Goal: Task Accomplishment & Management: Use online tool/utility

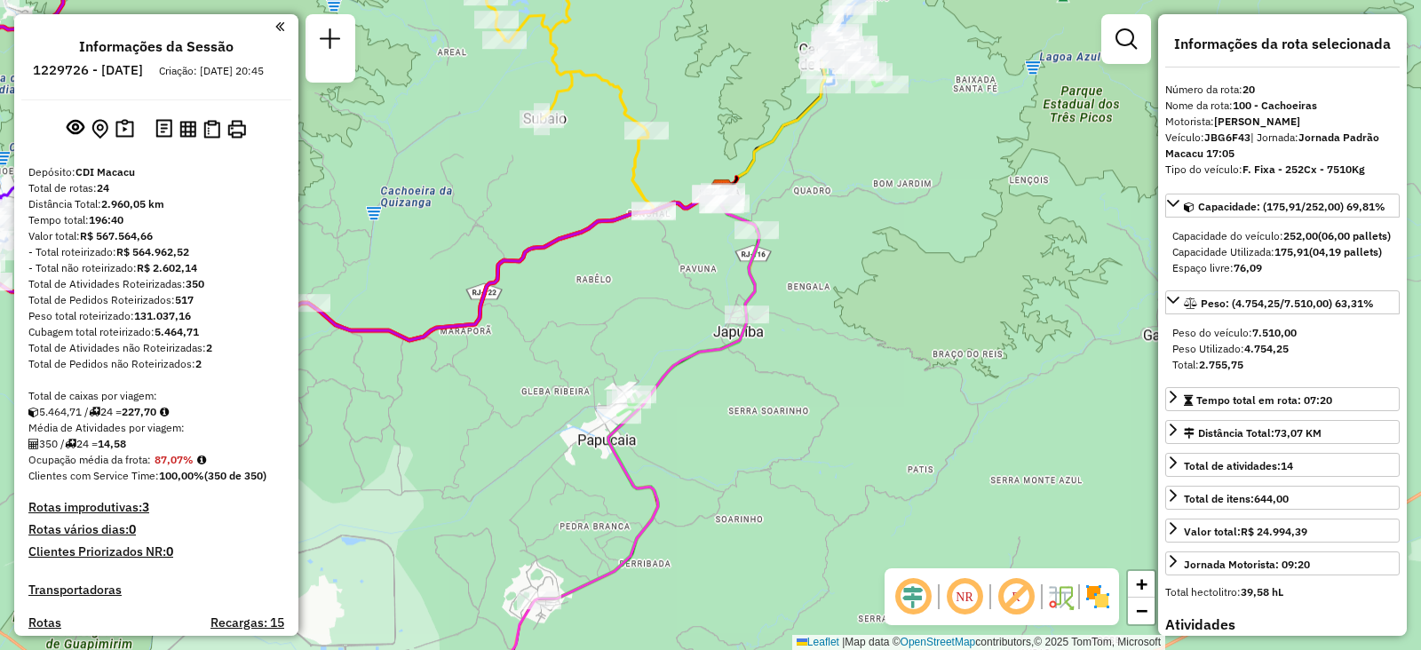
select select "**********"
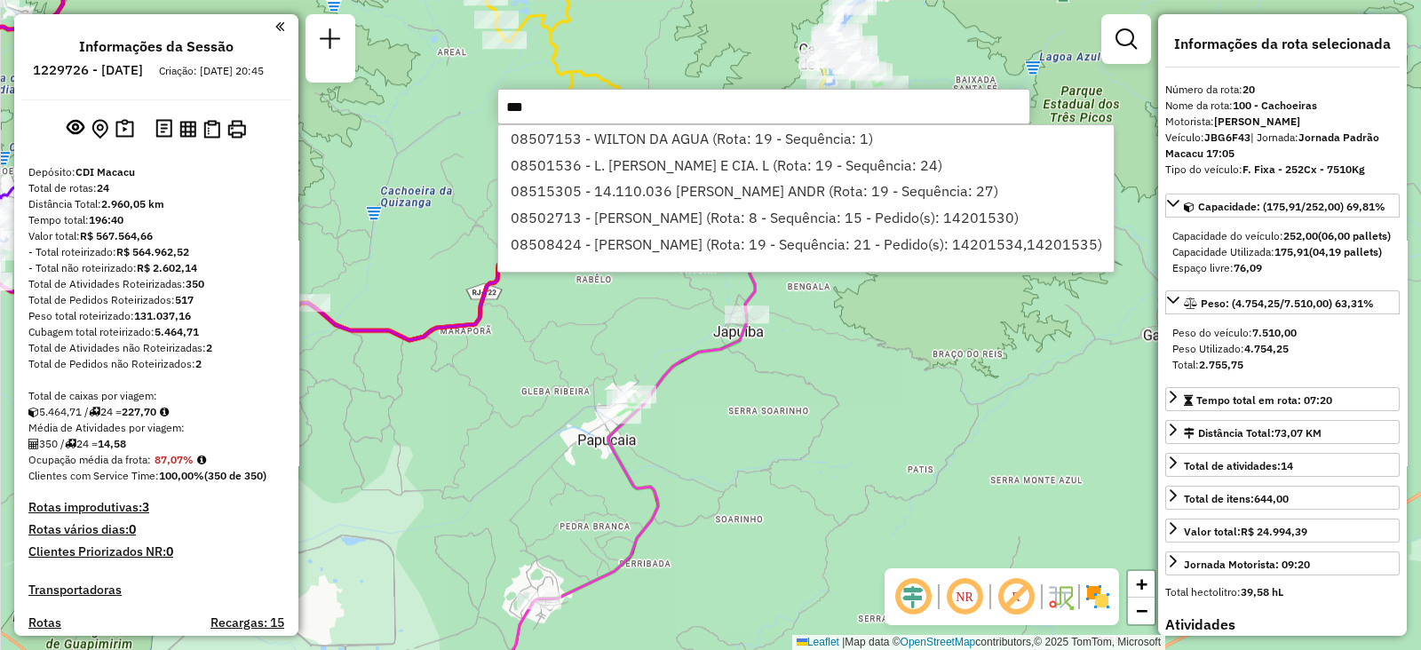
type input "****"
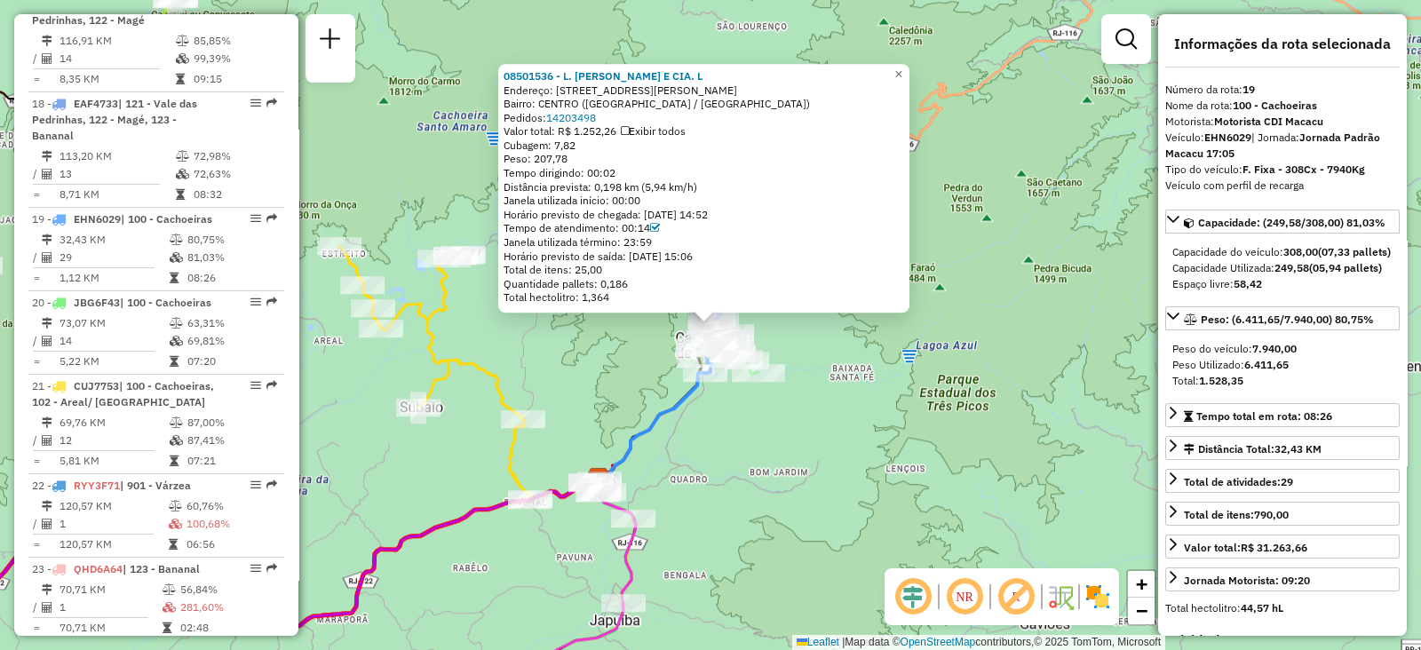
scroll to position [2491, 0]
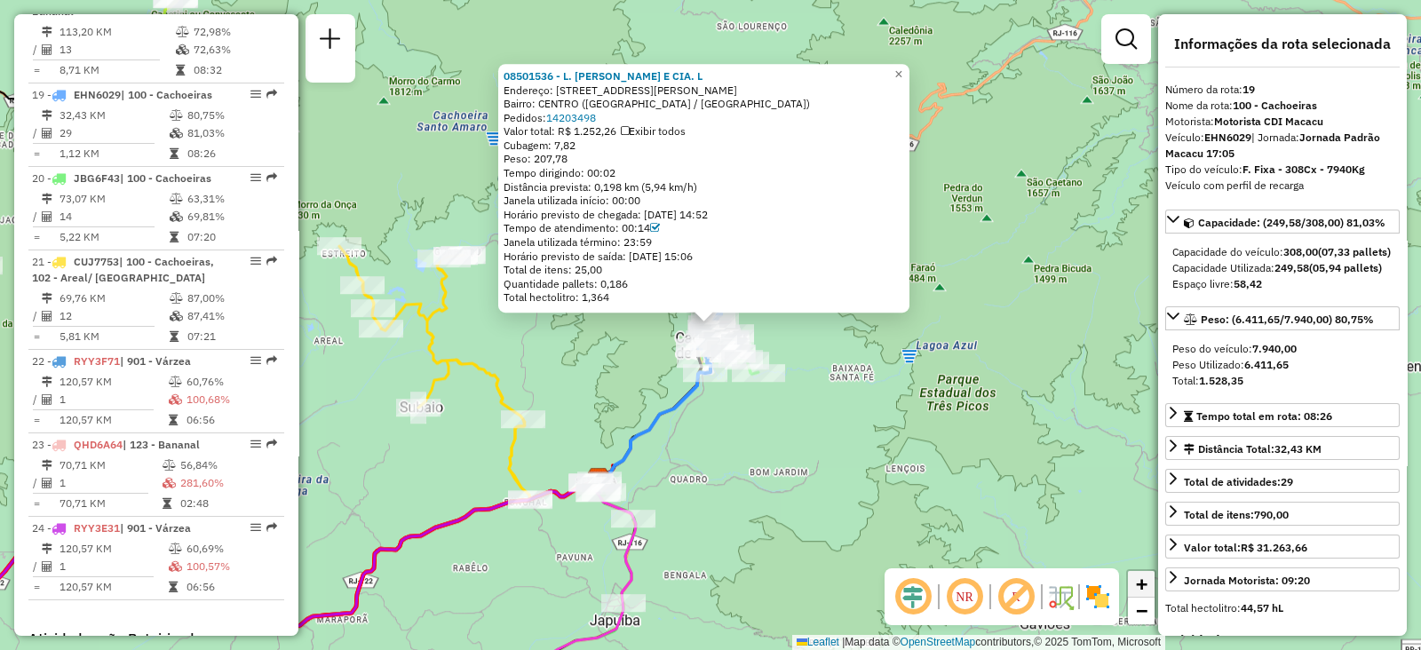
click at [1142, 577] on span "+" at bounding box center [1142, 584] width 12 height 22
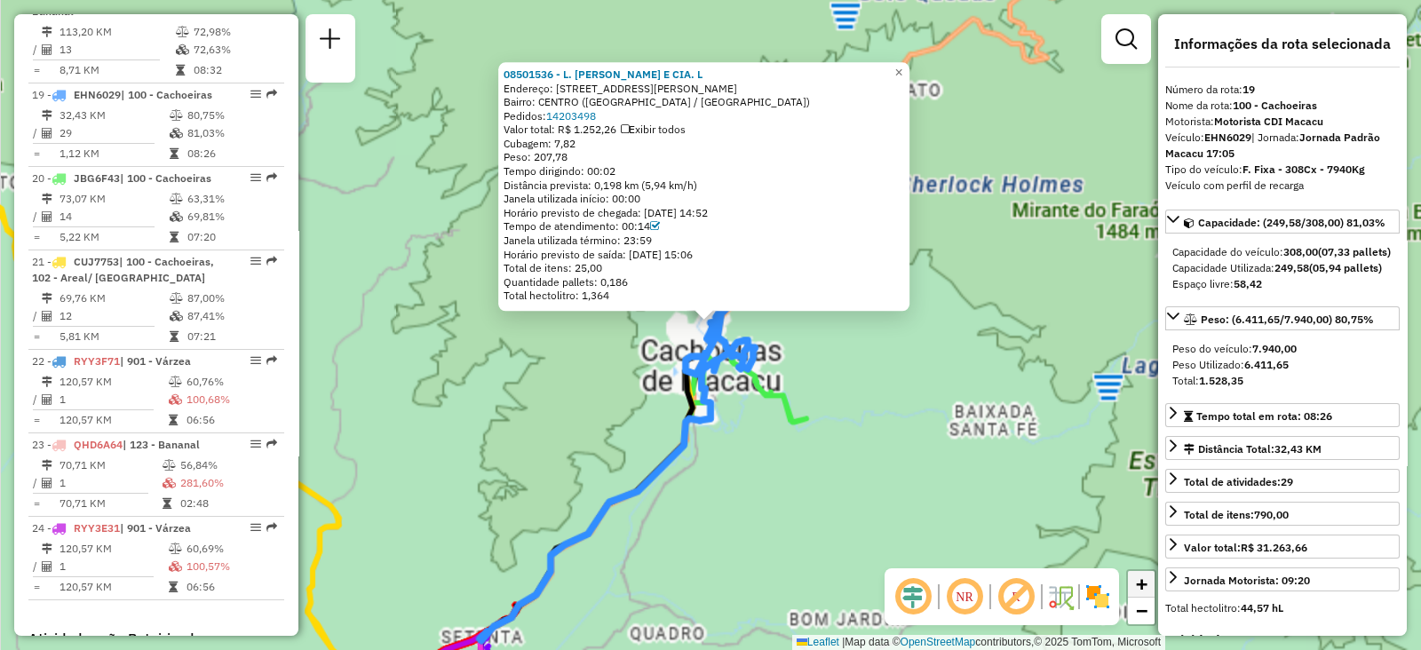
click at [1142, 577] on span "+" at bounding box center [1142, 584] width 12 height 22
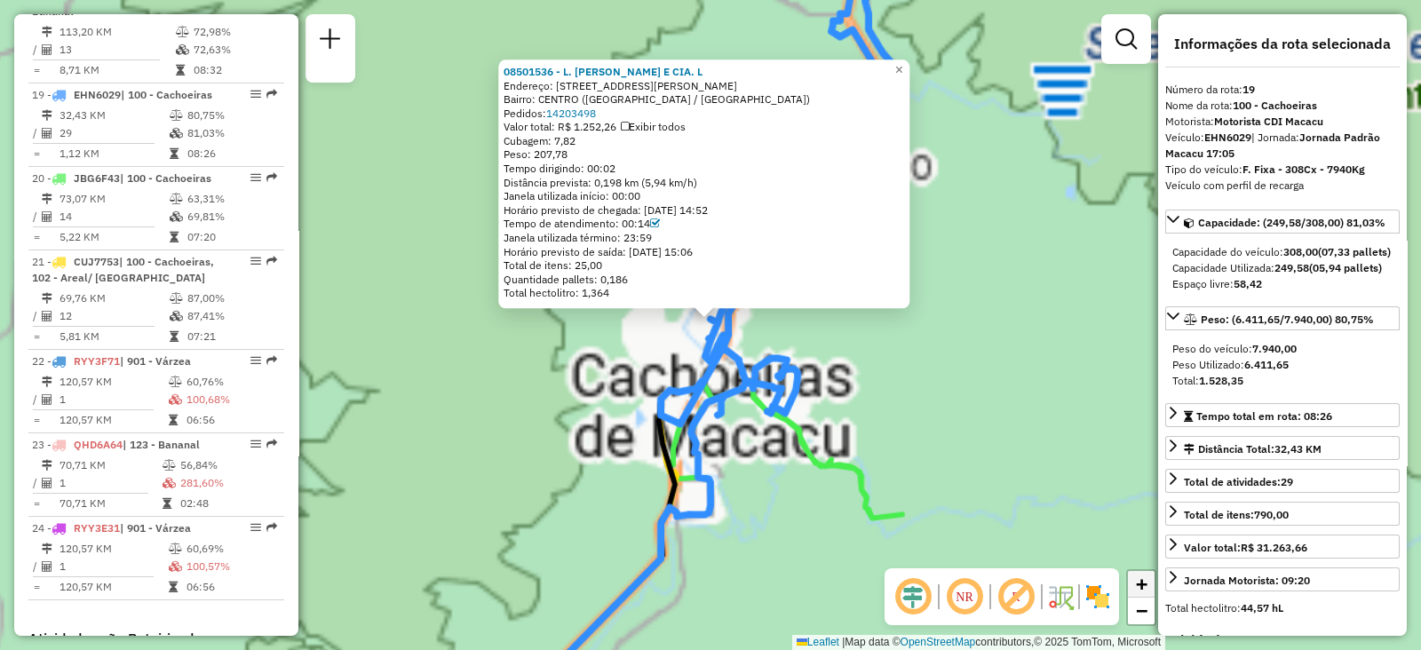
click at [1142, 577] on span "+" at bounding box center [1142, 584] width 12 height 22
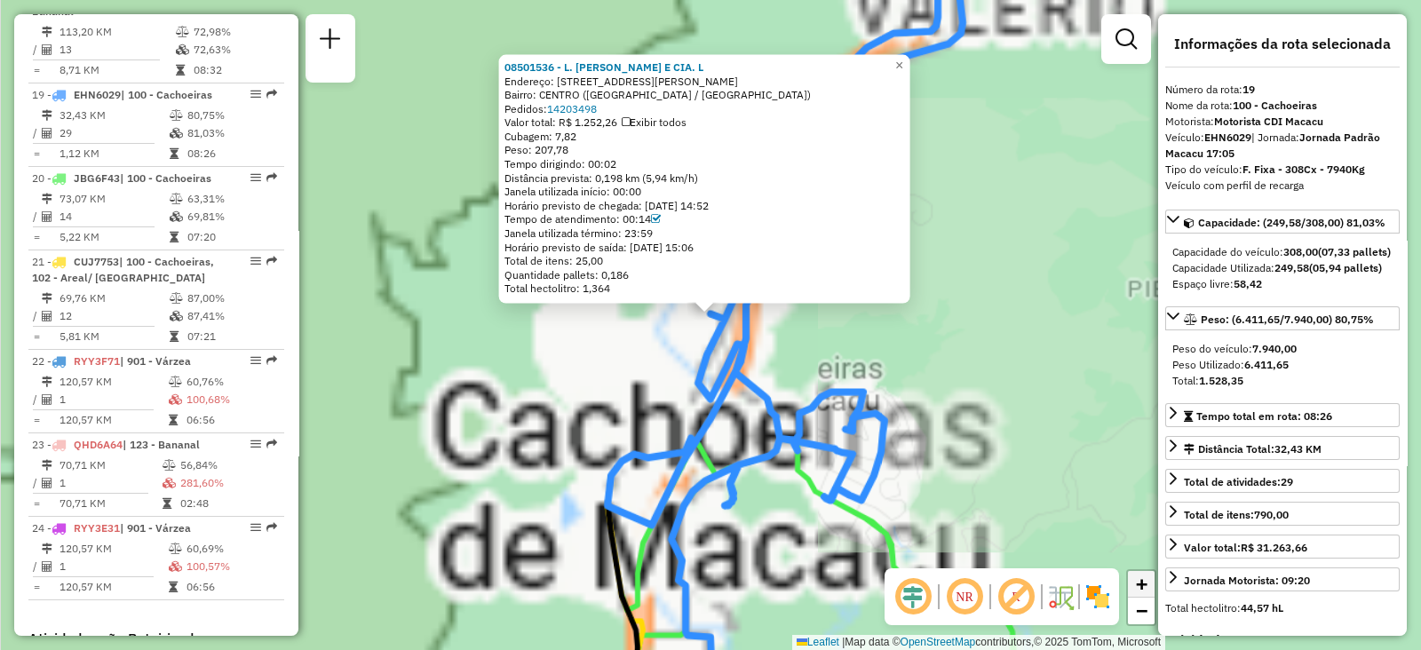
click at [1142, 577] on span "+" at bounding box center [1142, 584] width 12 height 22
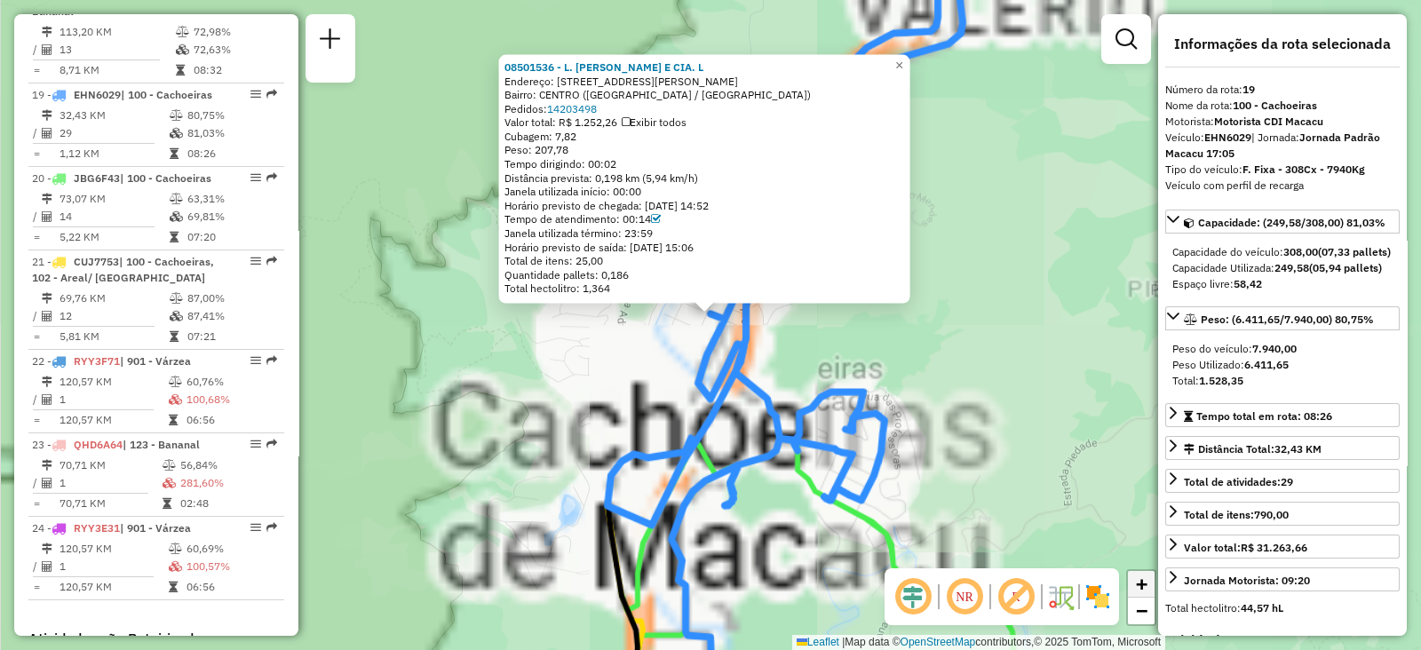
click at [1142, 577] on span "+" at bounding box center [1142, 584] width 12 height 22
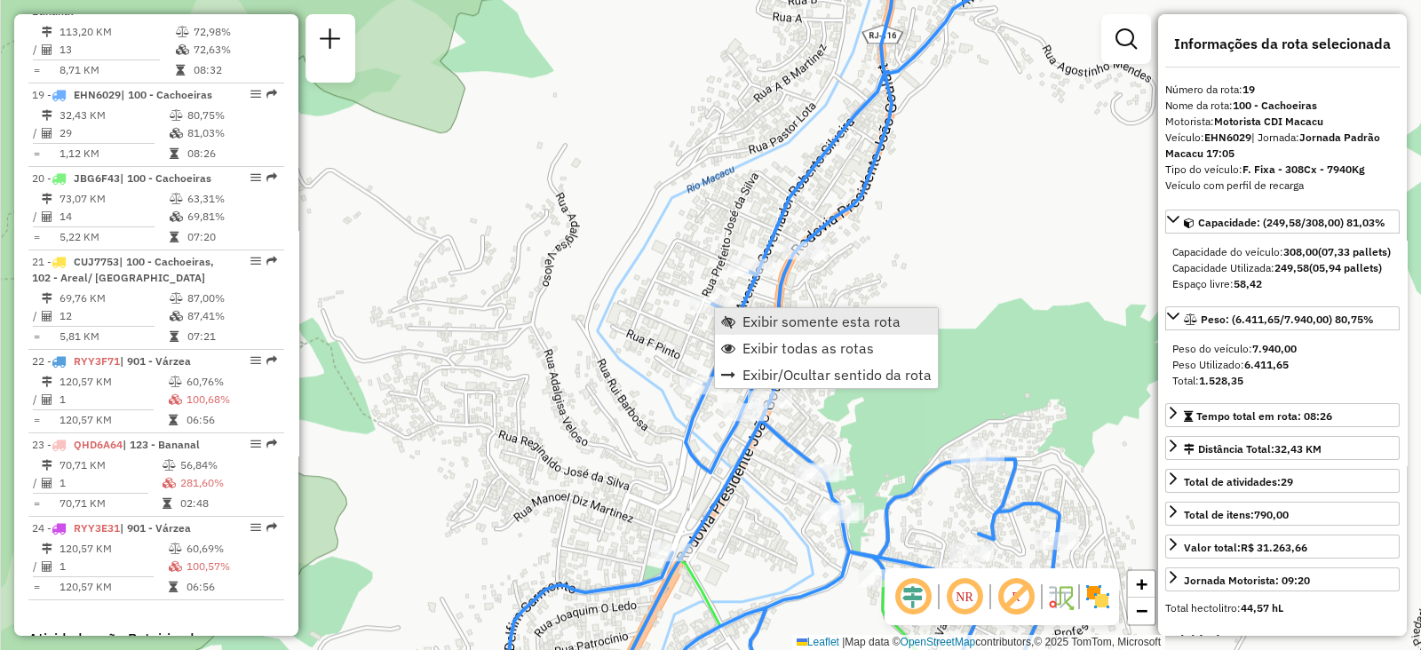
click at [738, 317] on link "Exibir somente esta rota" at bounding box center [826, 321] width 223 height 27
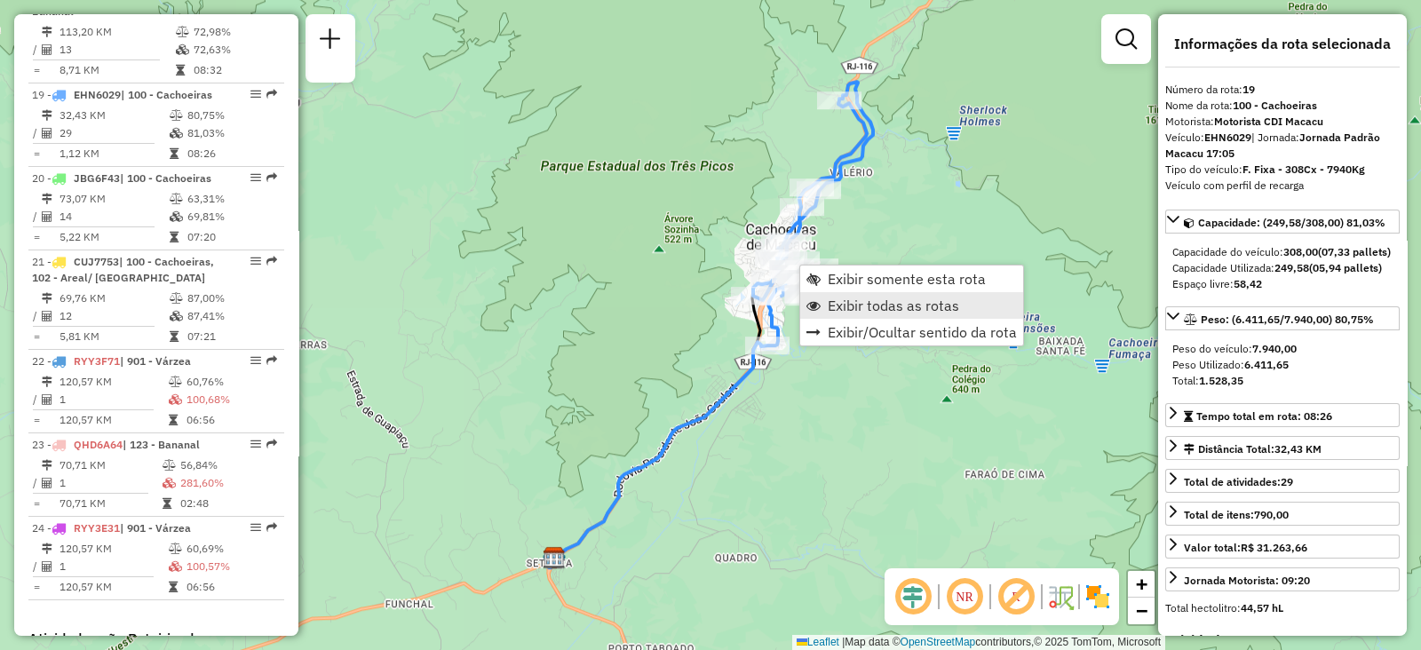
click at [838, 308] on span "Exibir todas as rotas" at bounding box center [893, 305] width 131 height 14
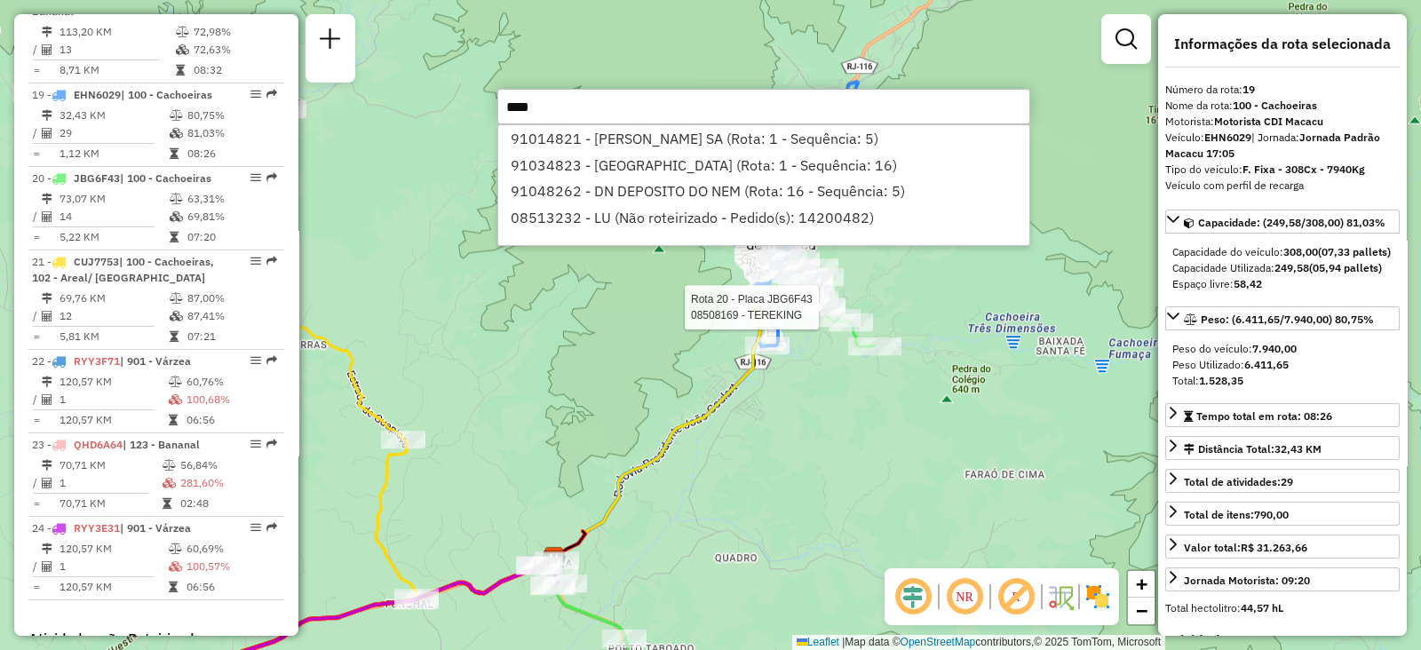
type input "*****"
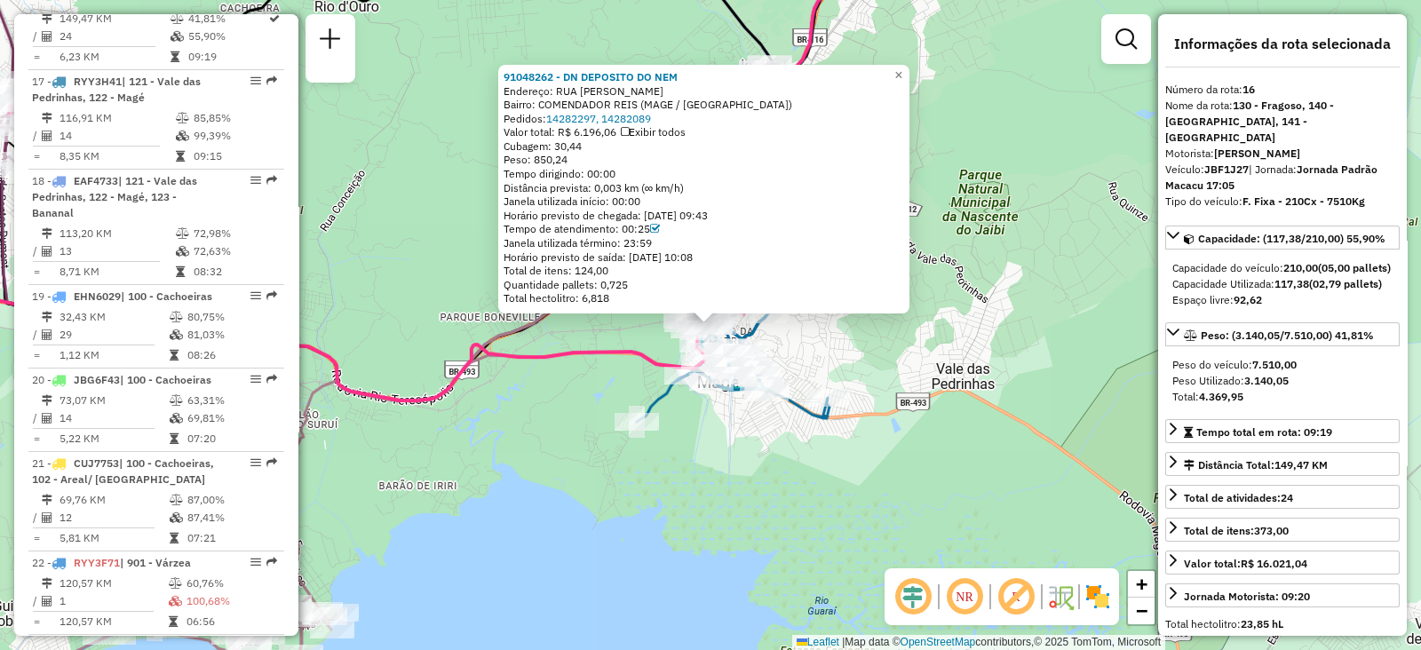
scroll to position [2178, 0]
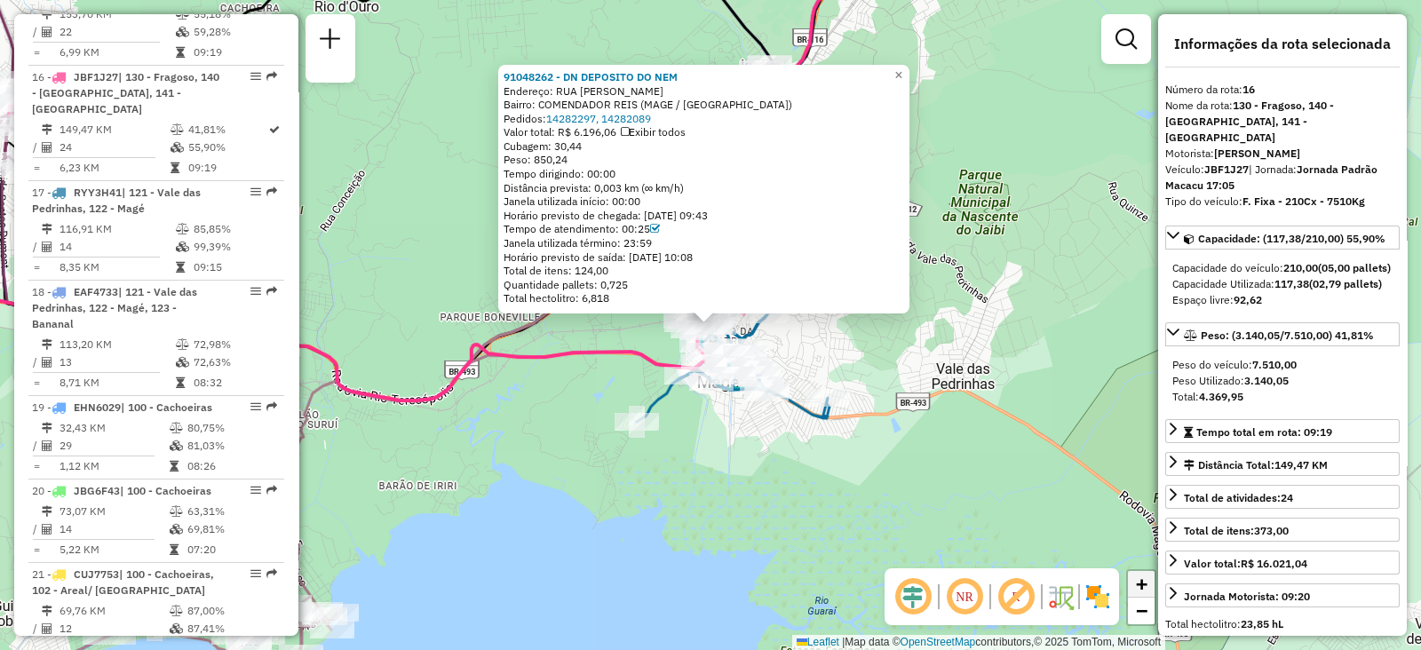
click at [1138, 582] on span "+" at bounding box center [1142, 584] width 12 height 22
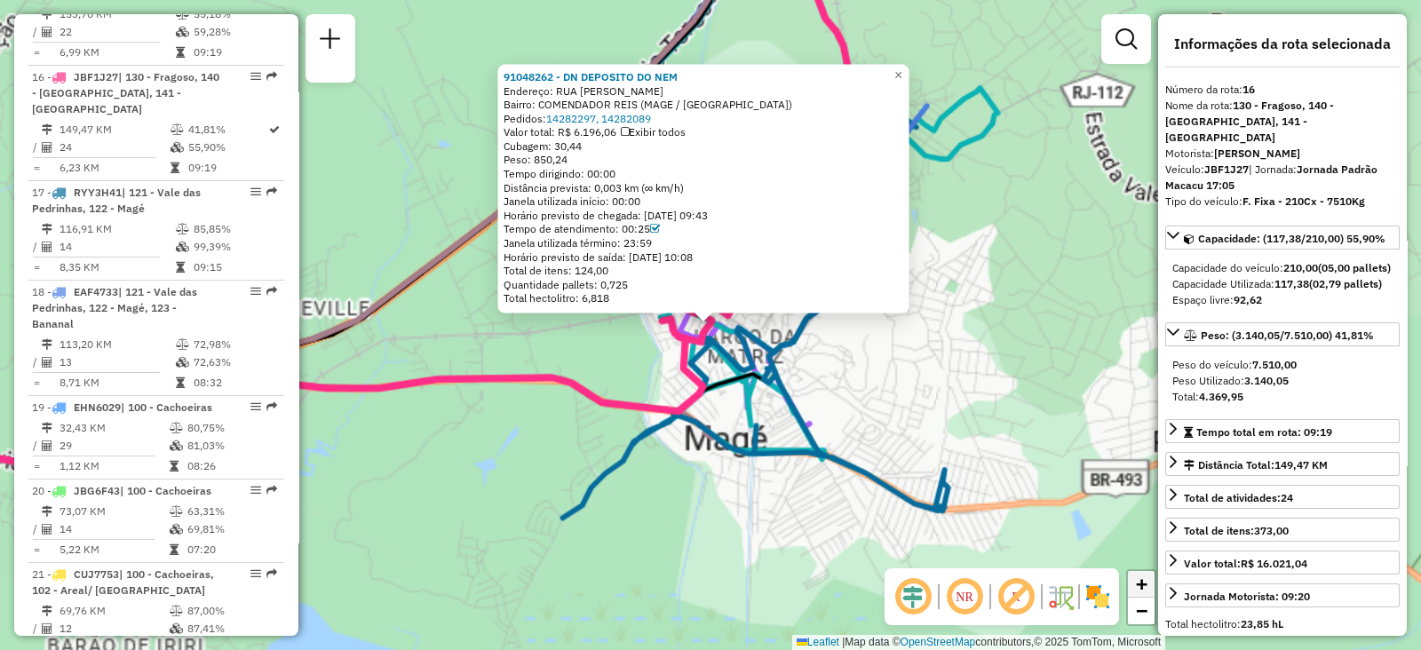
click at [1138, 582] on span "+" at bounding box center [1142, 584] width 12 height 22
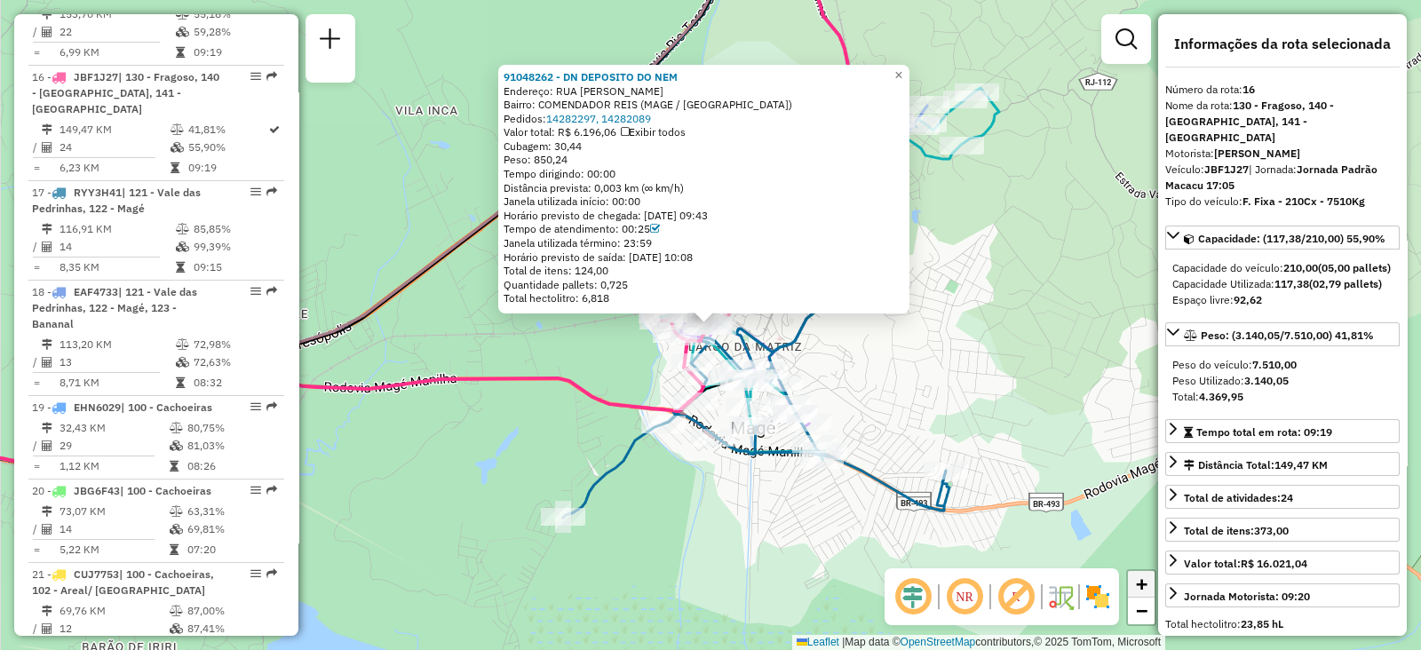
click at [1138, 582] on span "+" at bounding box center [1142, 584] width 12 height 22
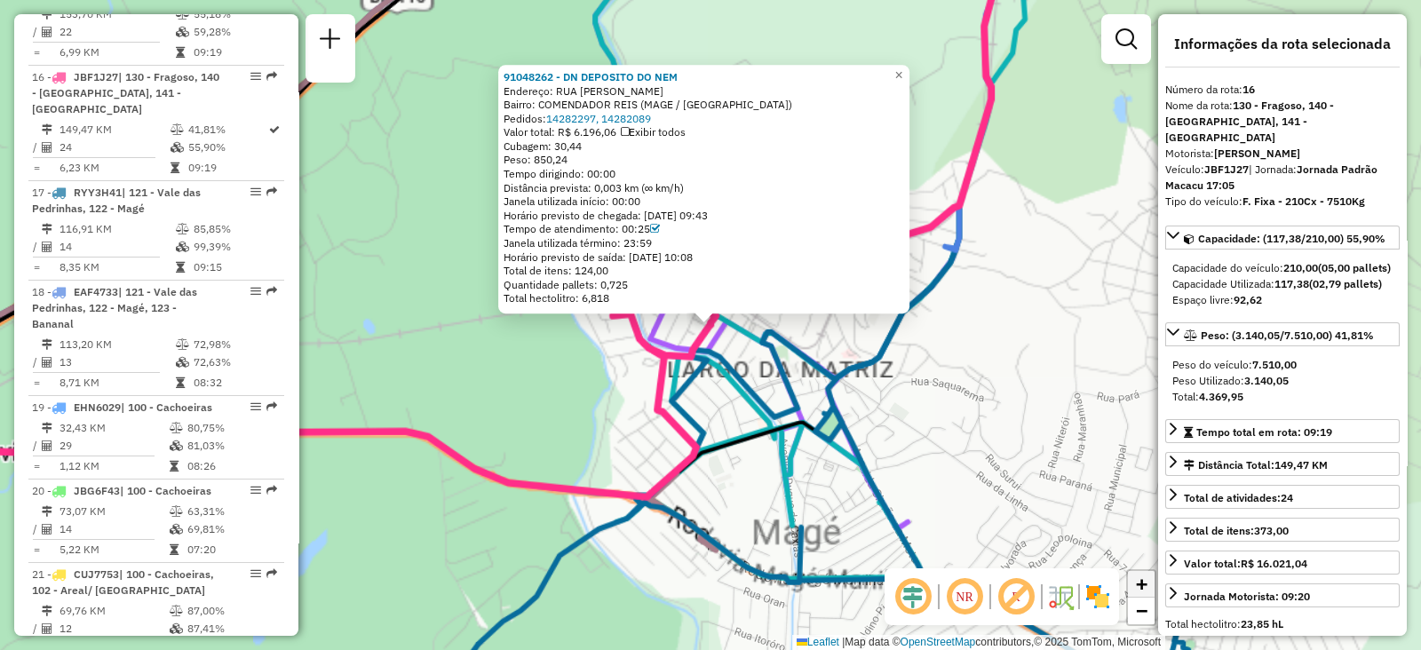
click at [1138, 582] on span "+" at bounding box center [1142, 584] width 12 height 22
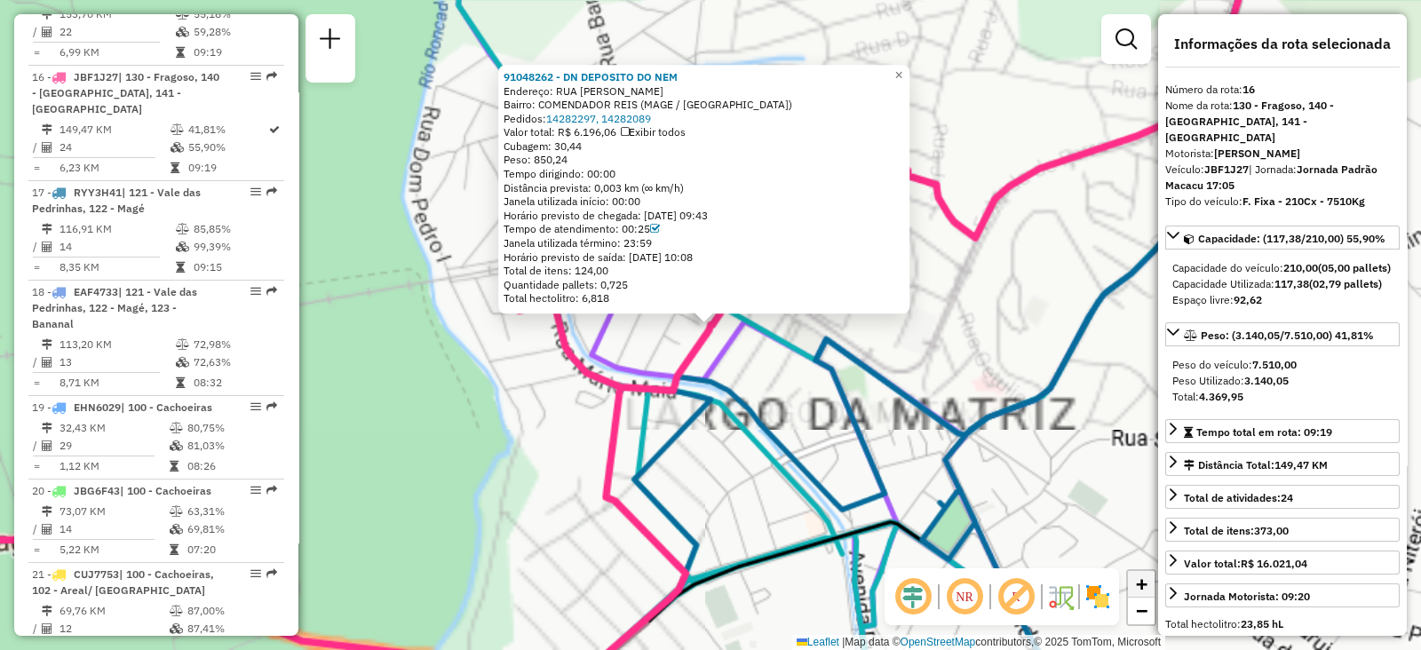
click at [1138, 582] on span "+" at bounding box center [1142, 584] width 12 height 22
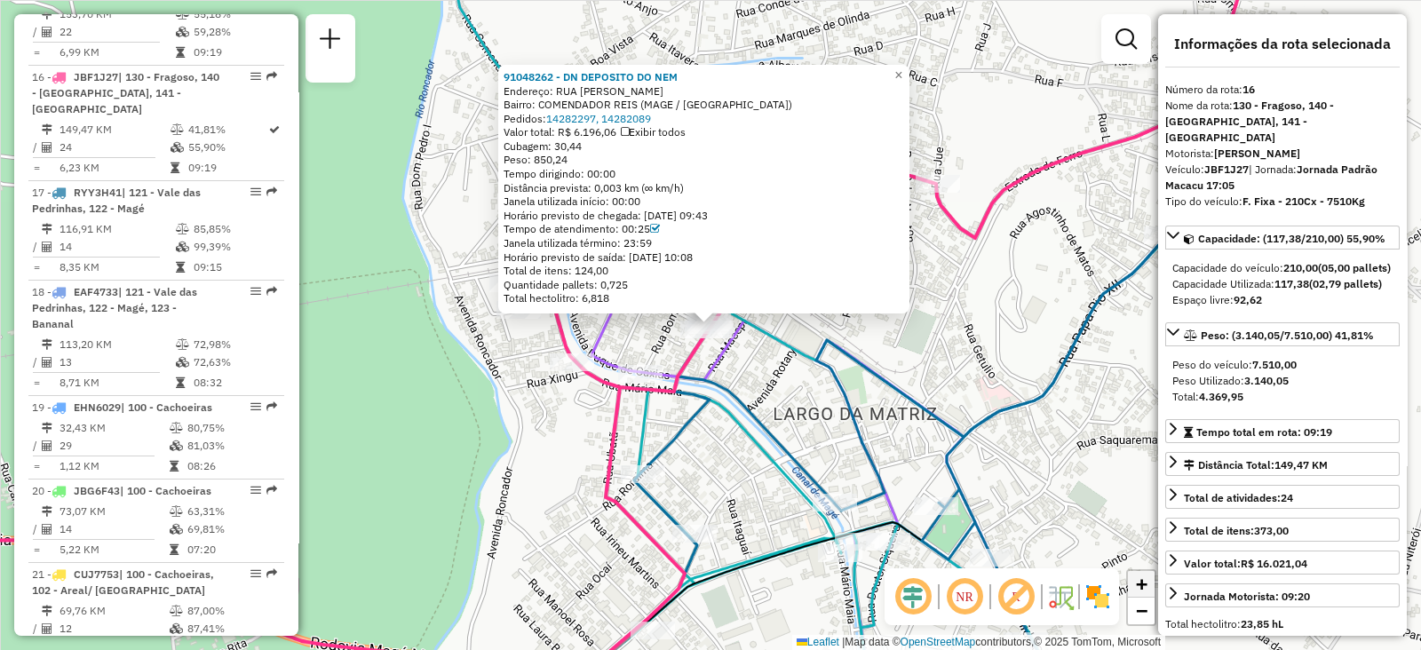
click at [1142, 582] on span "+" at bounding box center [1142, 584] width 12 height 22
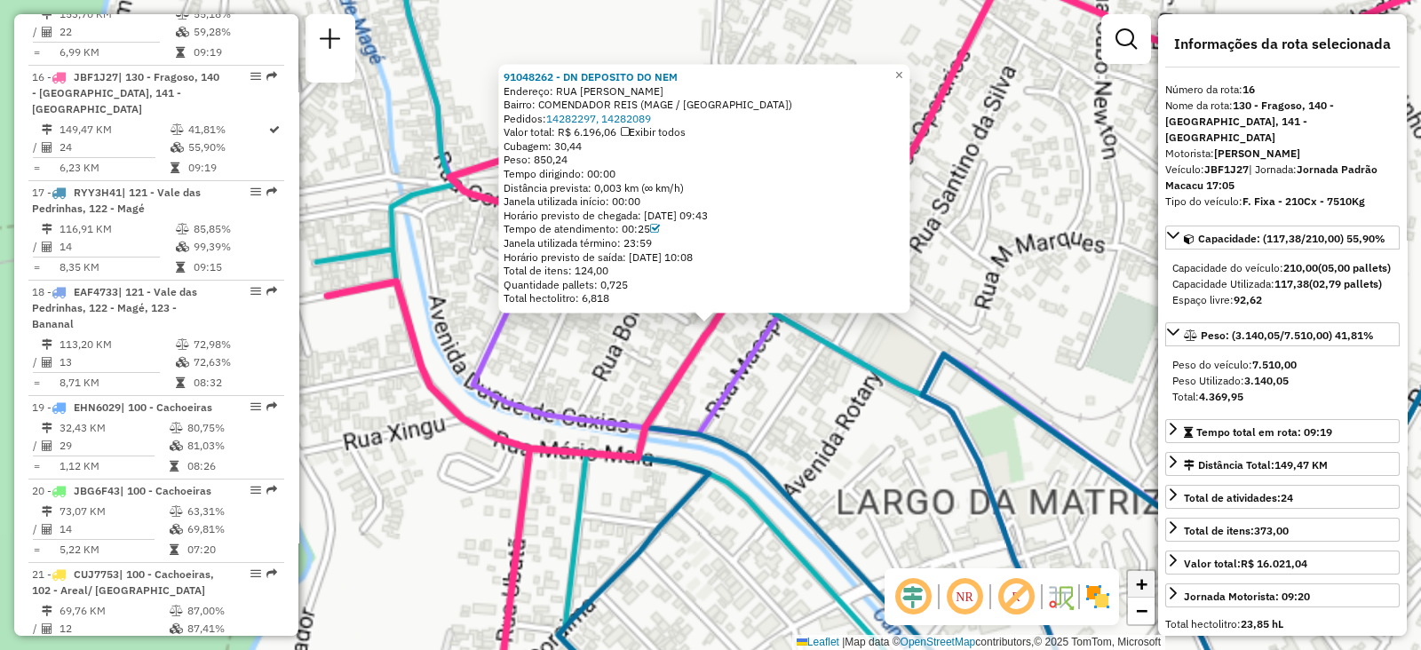
click at [1142, 582] on span "+" at bounding box center [1142, 584] width 12 height 22
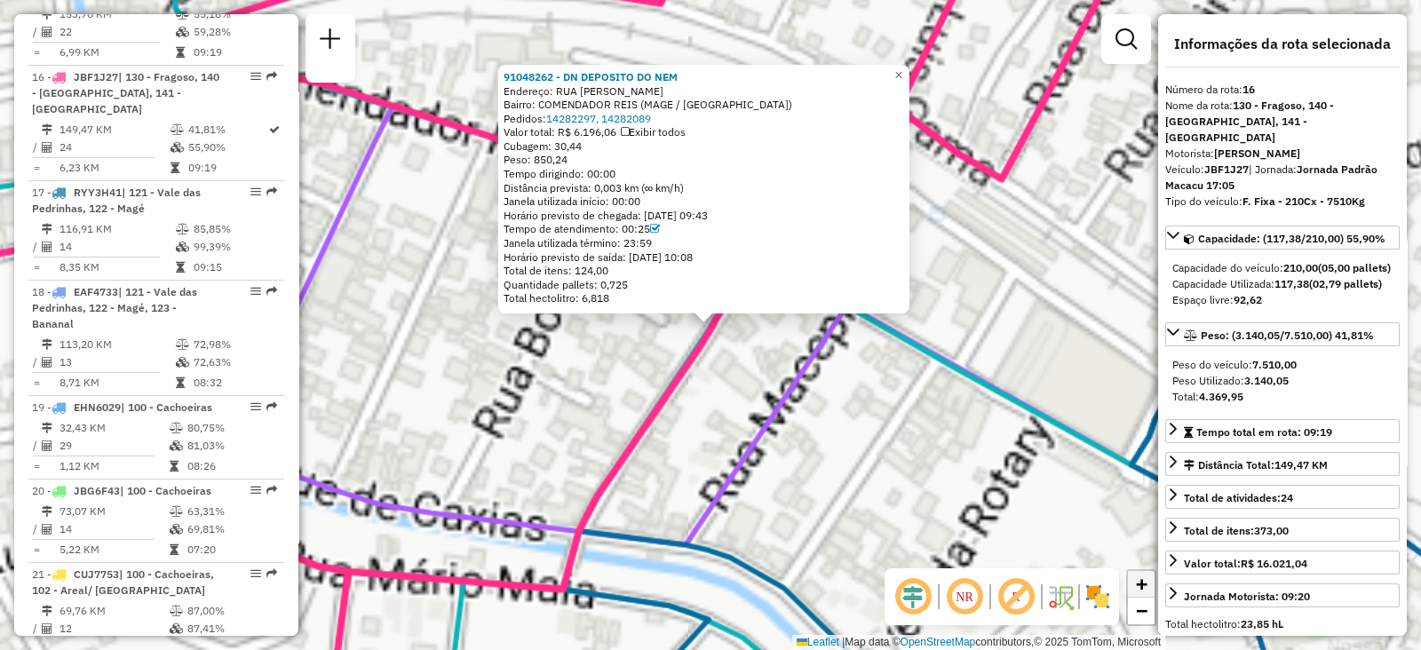
click at [1142, 582] on span "+" at bounding box center [1142, 584] width 12 height 22
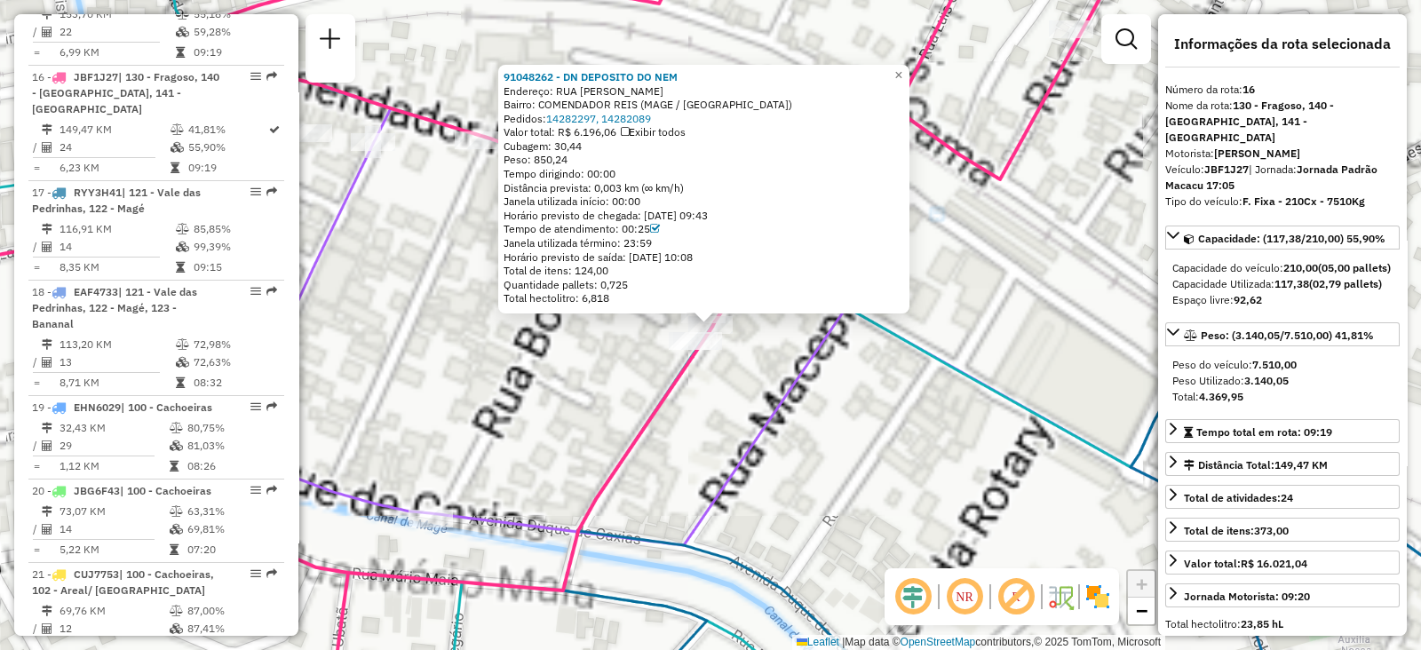
click at [1142, 582] on span "+" at bounding box center [1142, 584] width 12 height 22
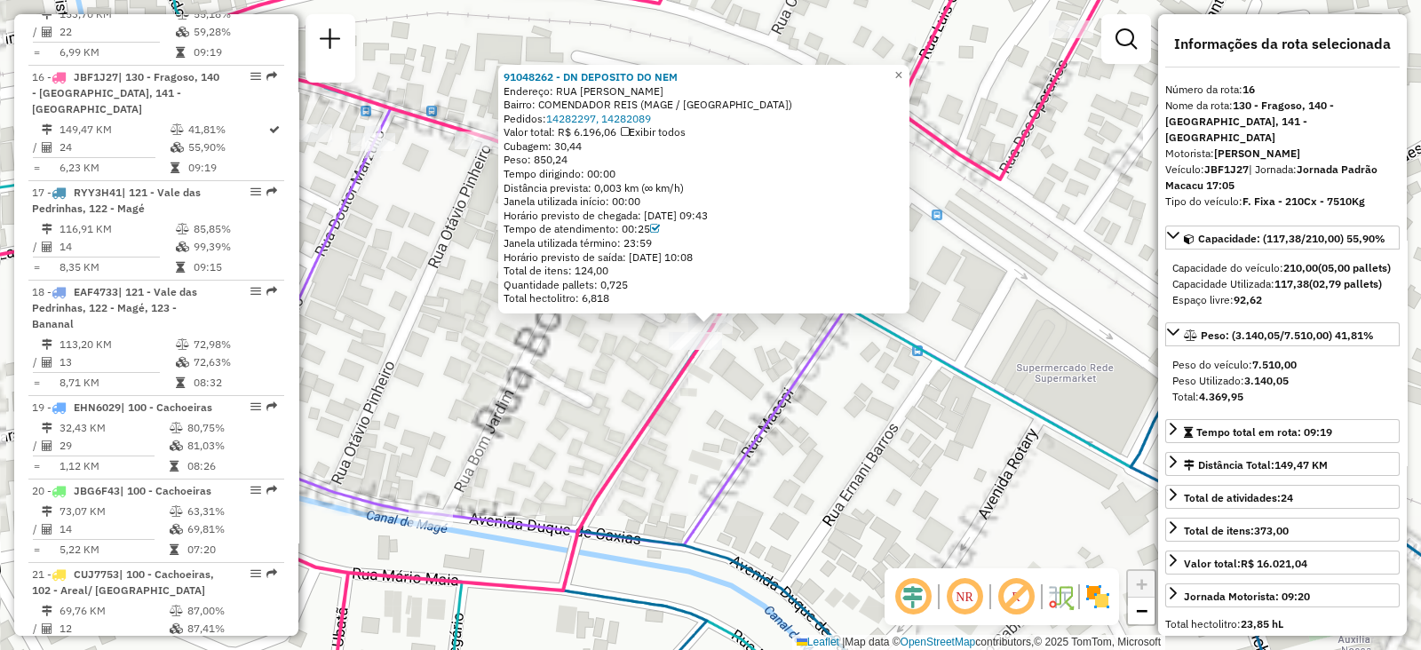
click at [1142, 582] on span "+" at bounding box center [1142, 584] width 12 height 22
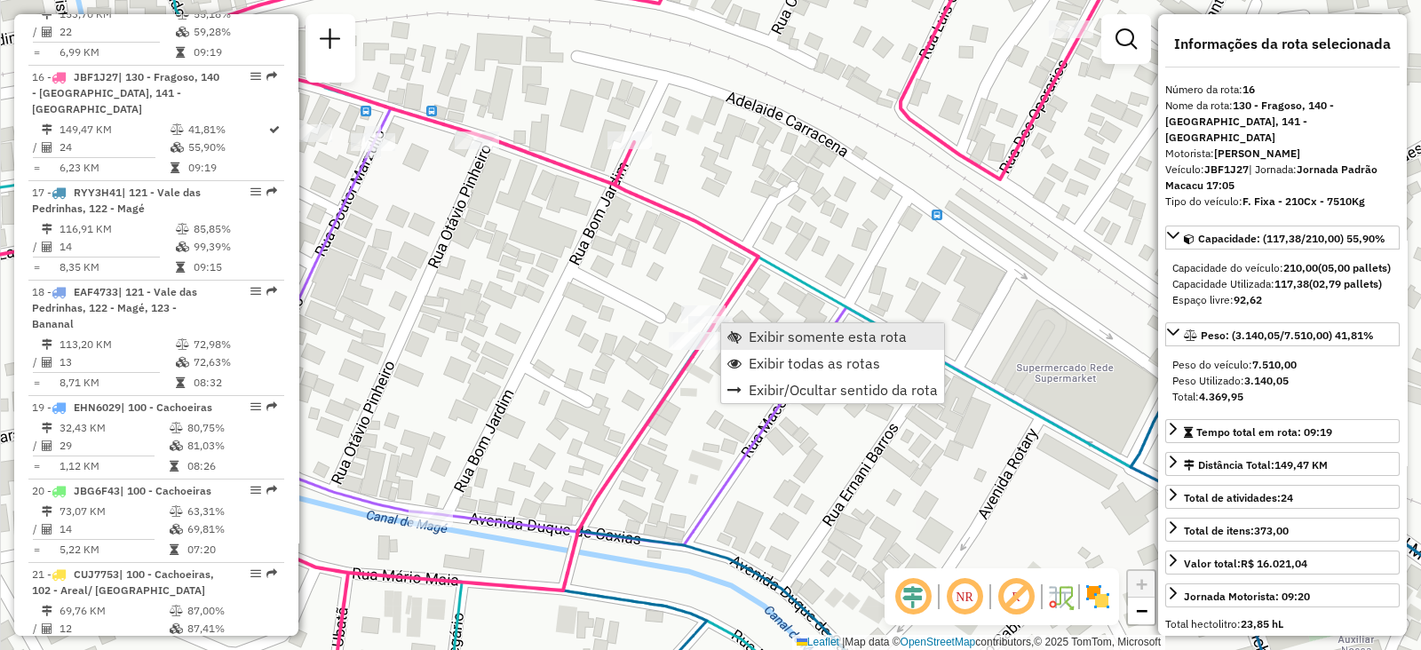
click at [773, 338] on span "Exibir somente esta rota" at bounding box center [828, 336] width 158 height 14
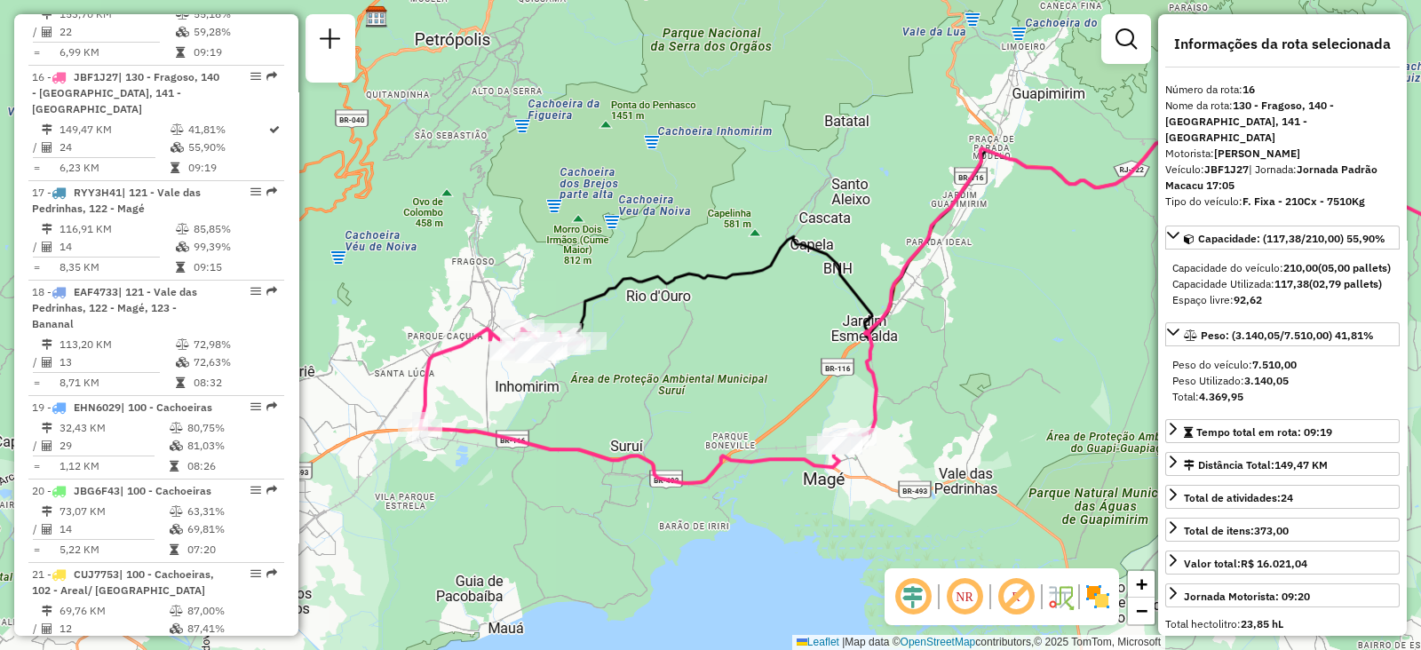
drag, startPoint x: 580, startPoint y: 450, endPoint x: 956, endPoint y: 393, distance: 380.8
click at [956, 393] on div "Janela de atendimento Grade de atendimento Capacidade Transportadoras Veículos …" at bounding box center [710, 325] width 1421 height 650
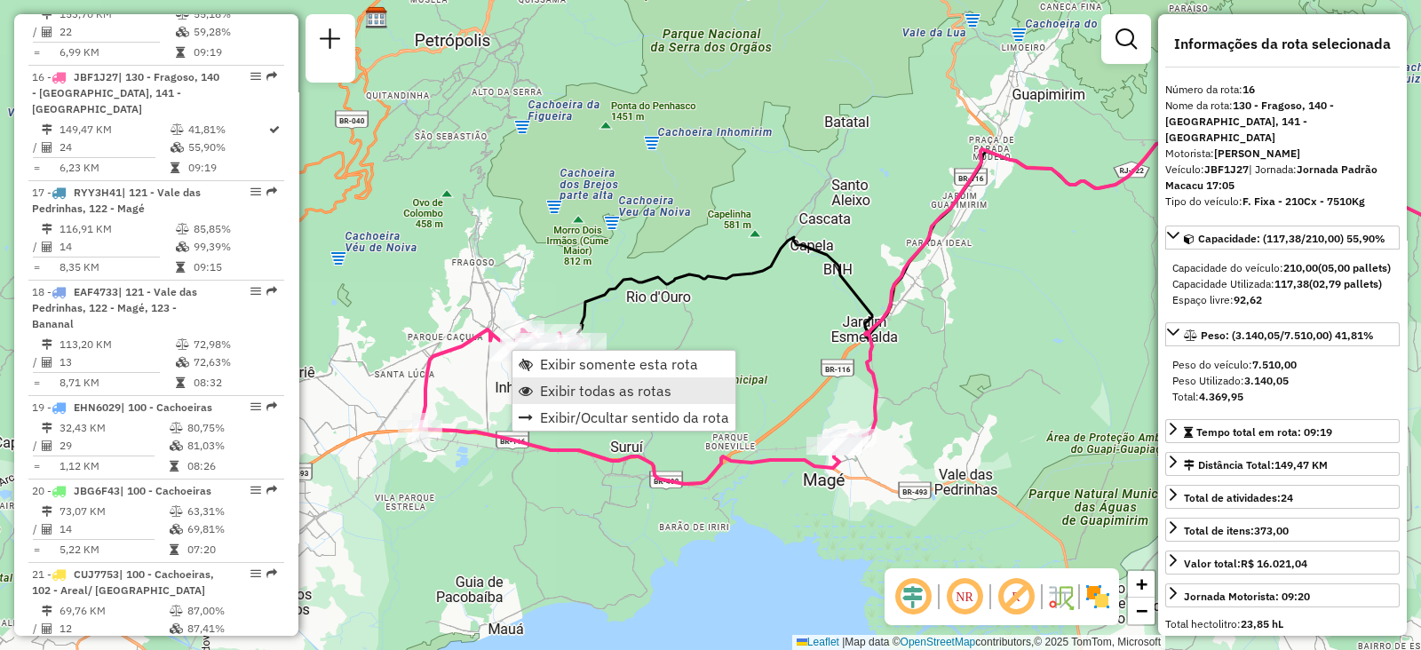
click at [551, 387] on span "Exibir todas as rotas" at bounding box center [605, 391] width 131 height 14
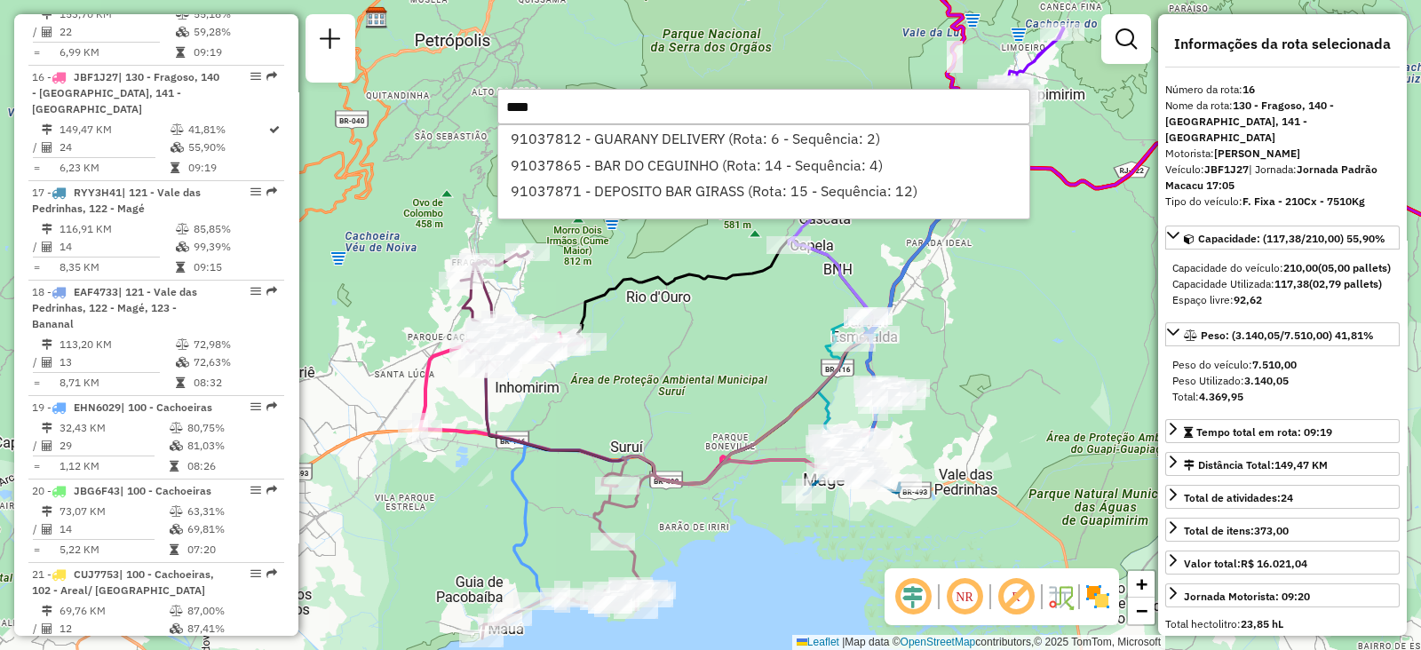
type input "*****"
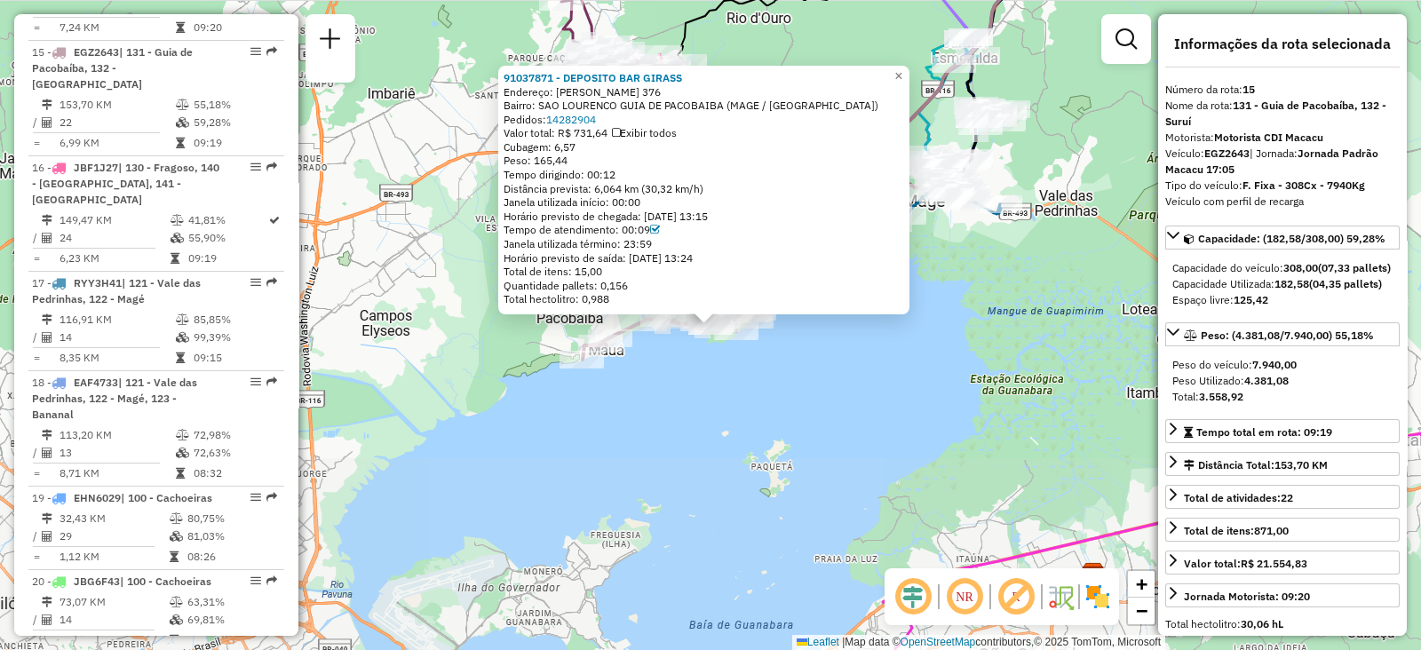
scroll to position [2078, 0]
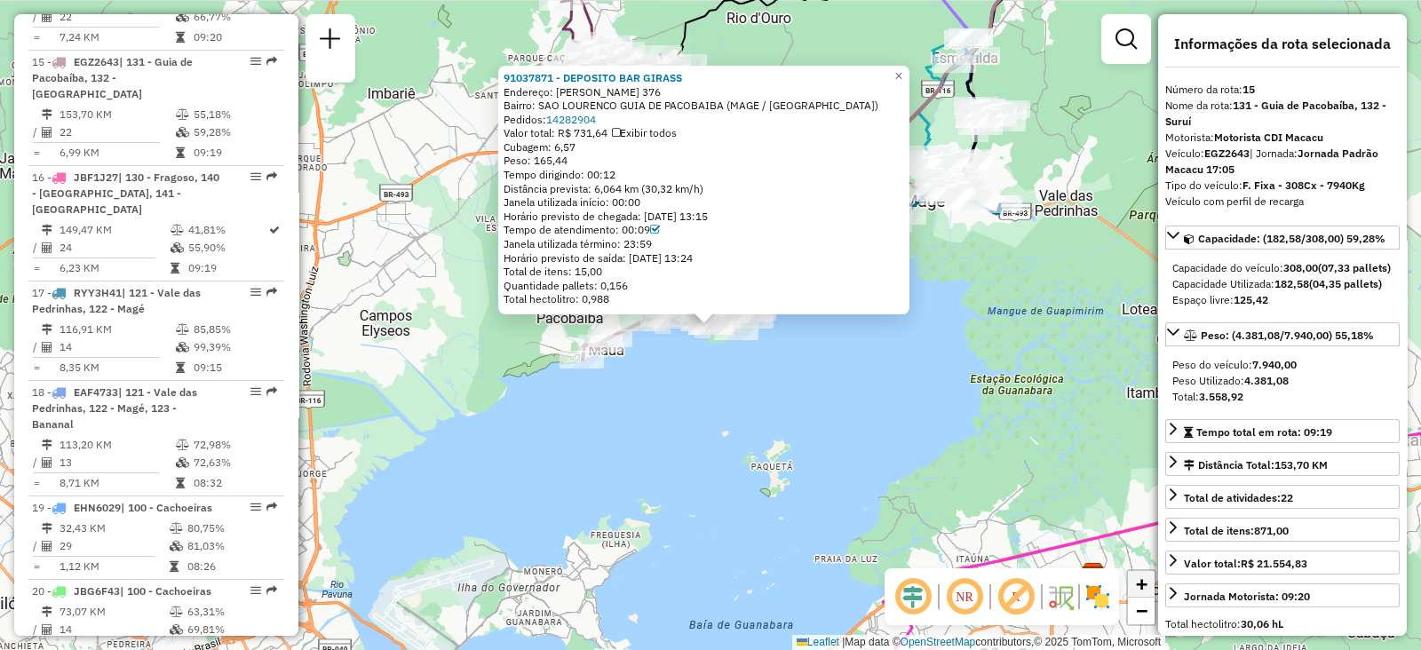
click at [1144, 588] on span "+" at bounding box center [1142, 584] width 12 height 22
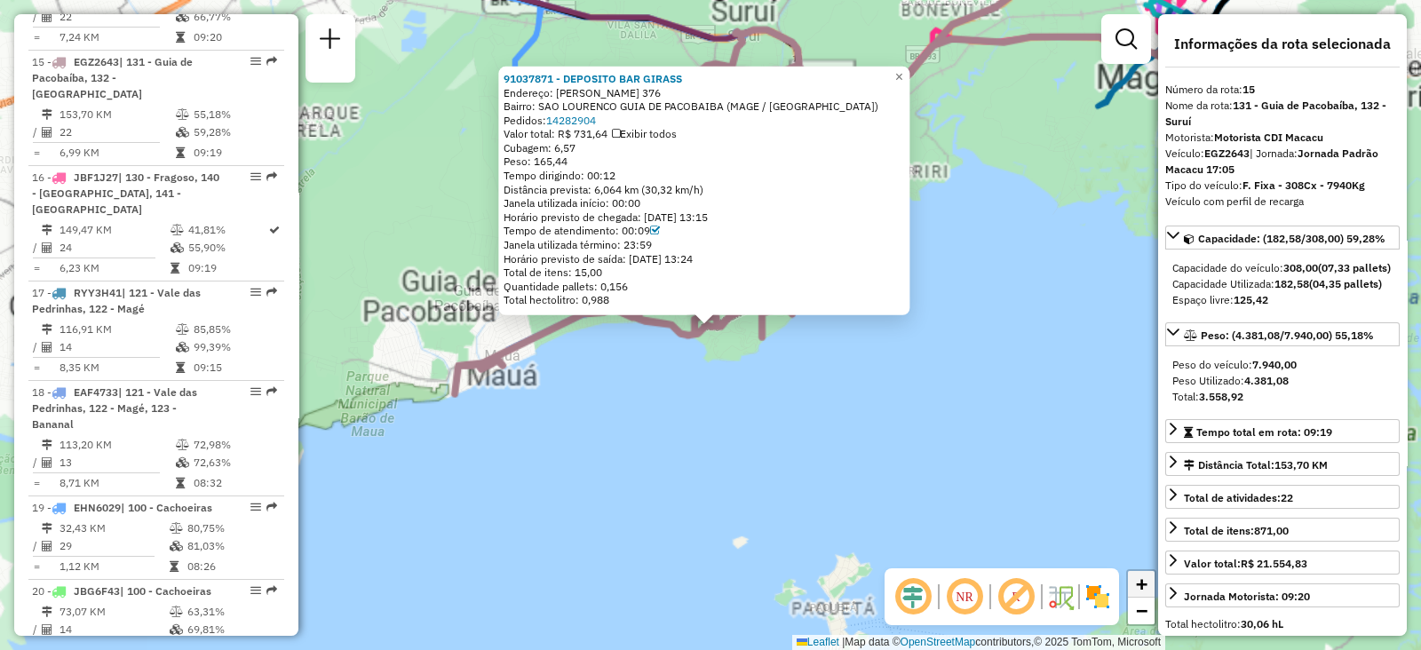
click at [1144, 588] on span "+" at bounding box center [1142, 584] width 12 height 22
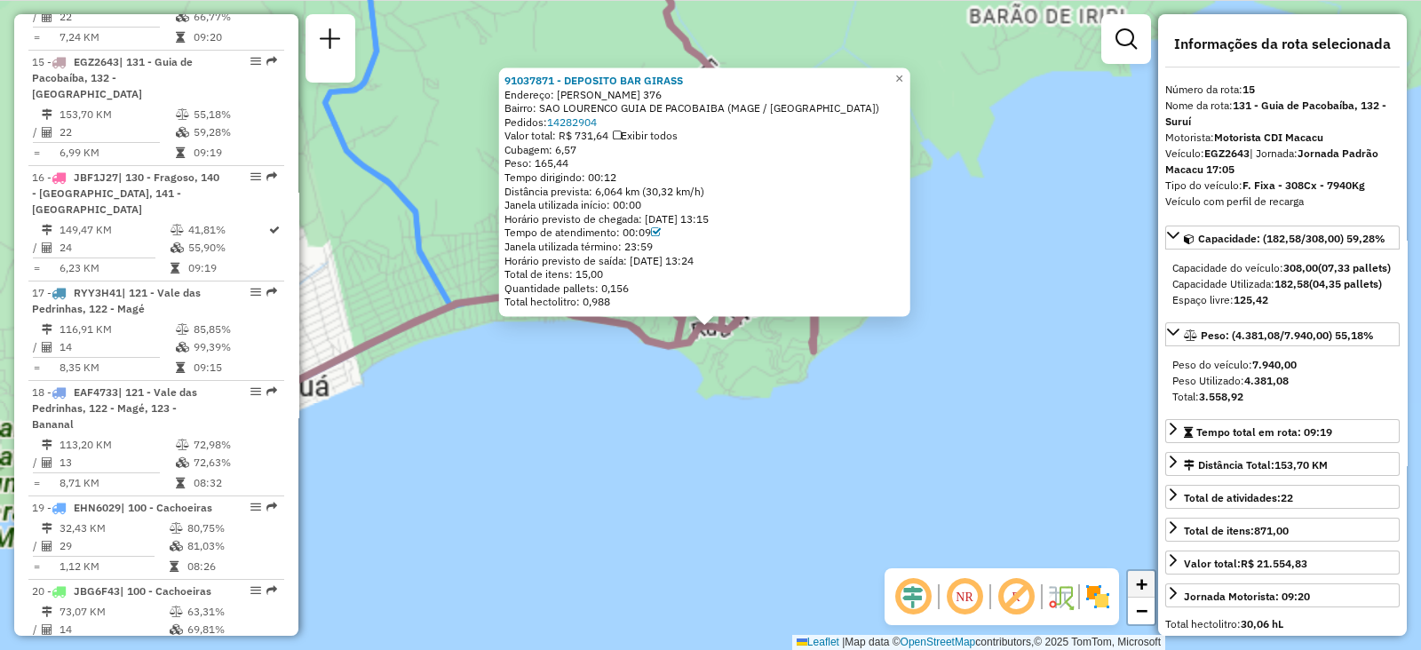
click at [1144, 588] on span "+" at bounding box center [1142, 584] width 12 height 22
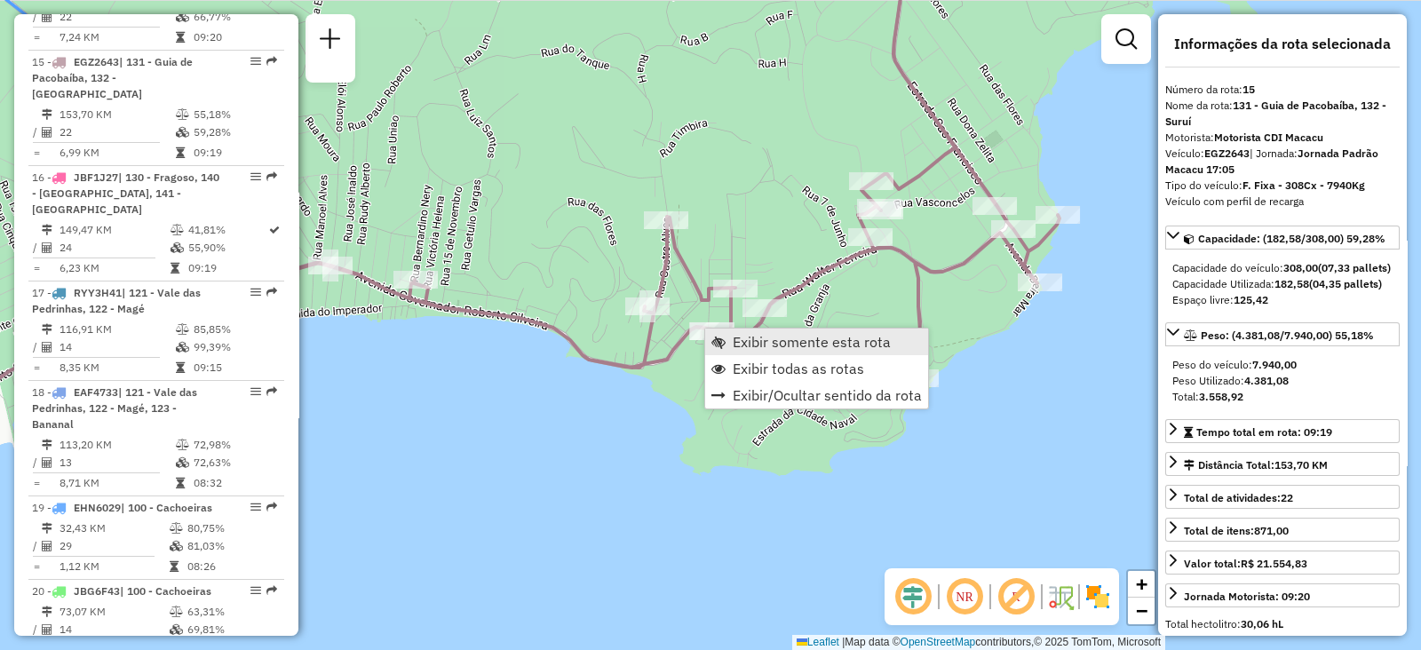
click at [719, 337] on span "Exibir somente esta rota" at bounding box center [718, 342] width 14 height 14
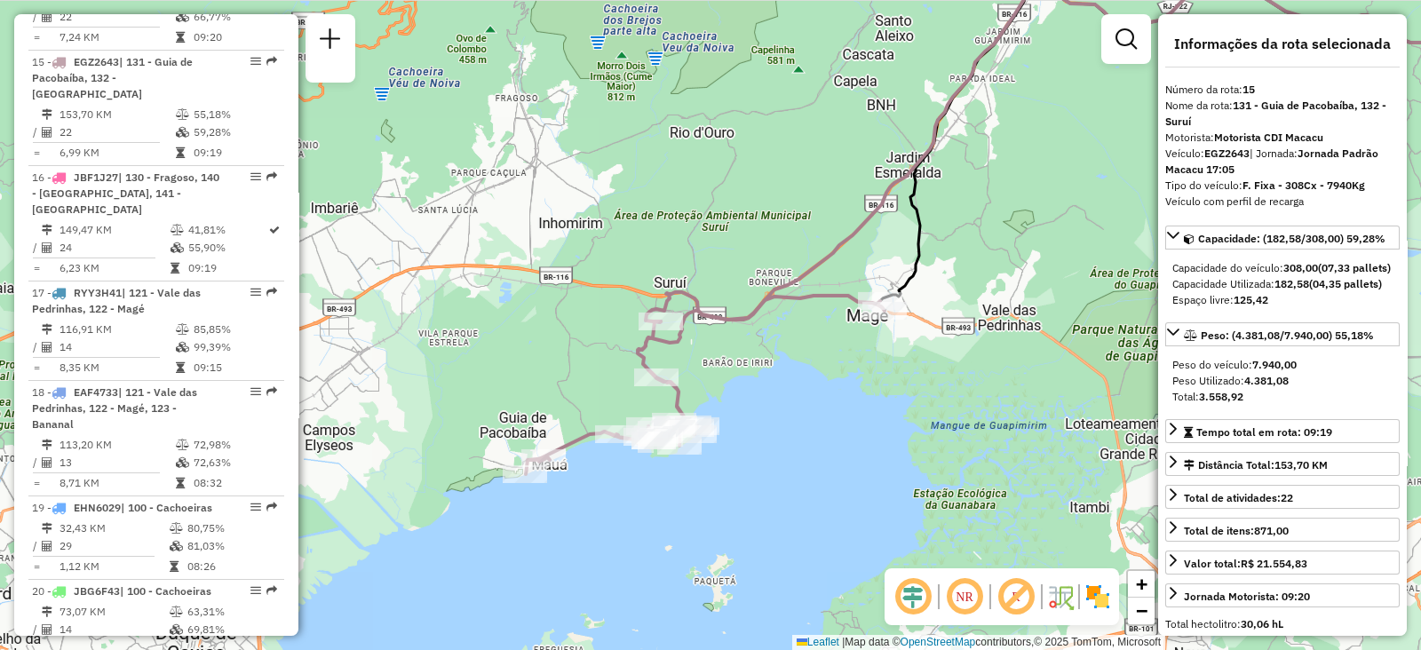
drag, startPoint x: 531, startPoint y: 337, endPoint x: 981, endPoint y: 194, distance: 472.4
click at [981, 194] on div "Janela de atendimento Grade de atendimento Capacidade Transportadoras Veículos …" at bounding box center [710, 325] width 1421 height 650
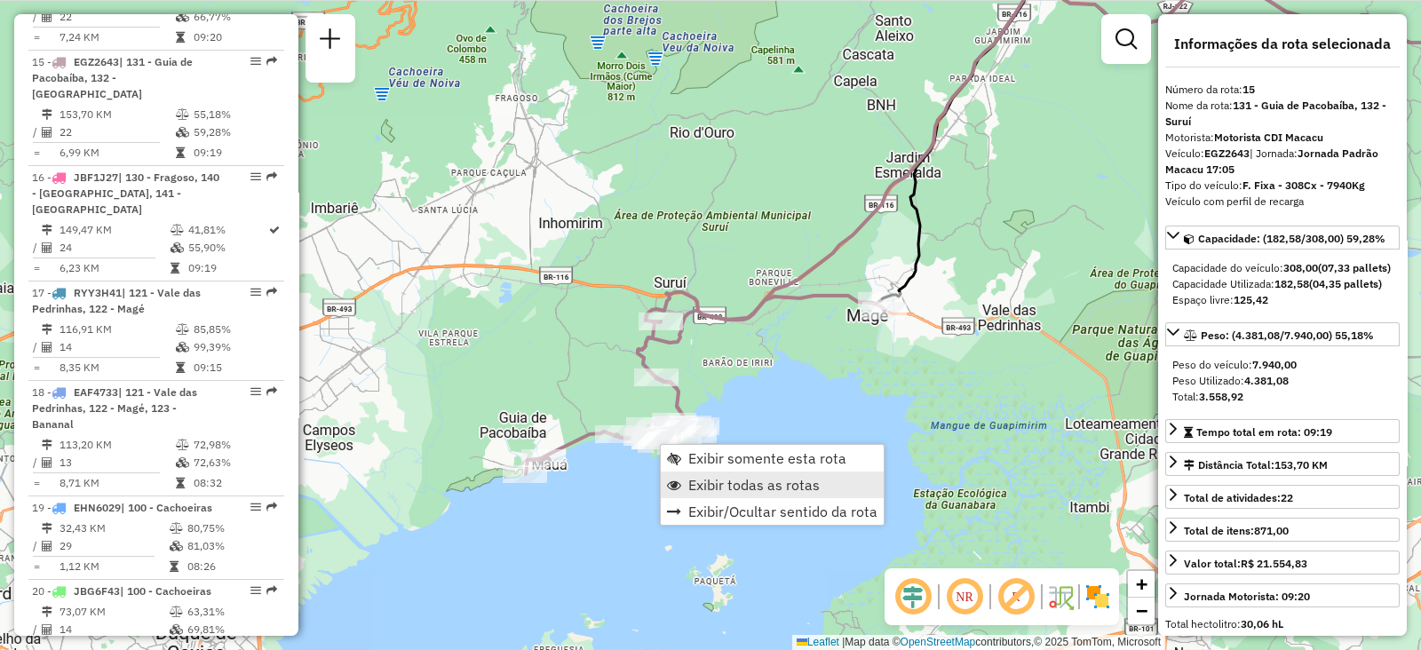
click at [691, 481] on span "Exibir todas as rotas" at bounding box center [753, 485] width 131 height 14
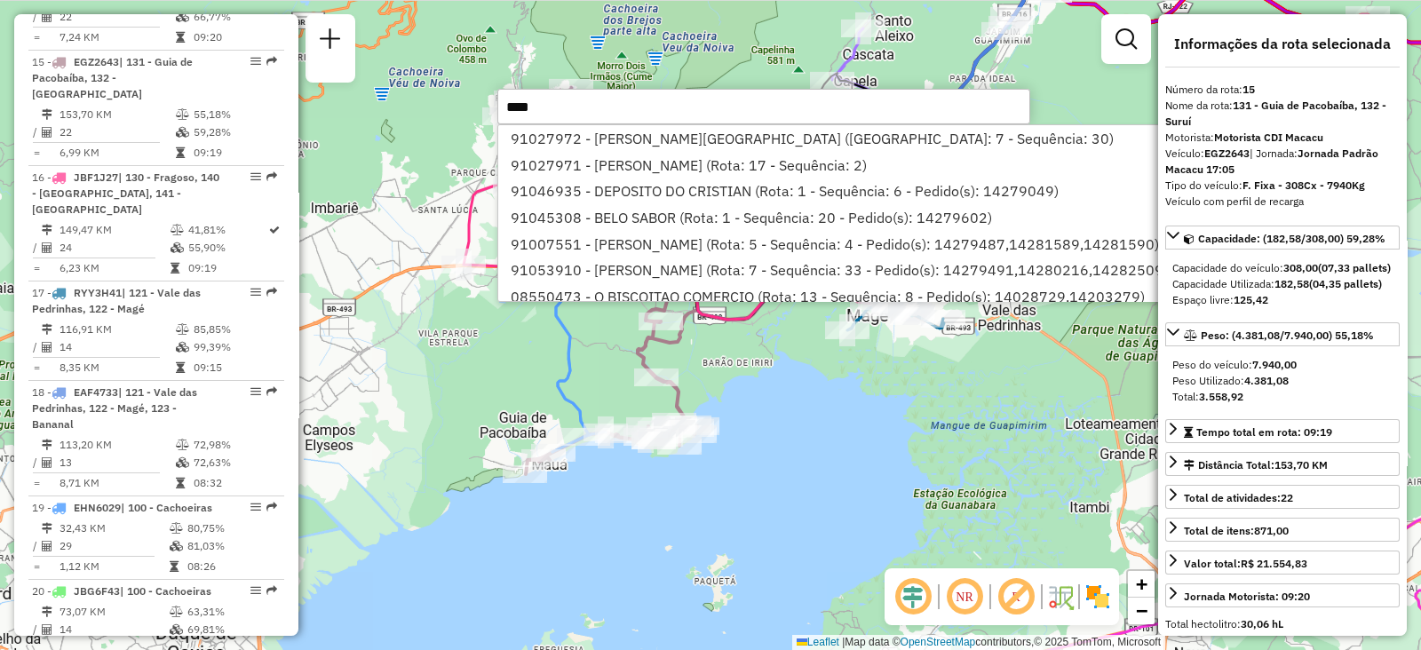
type input "*****"
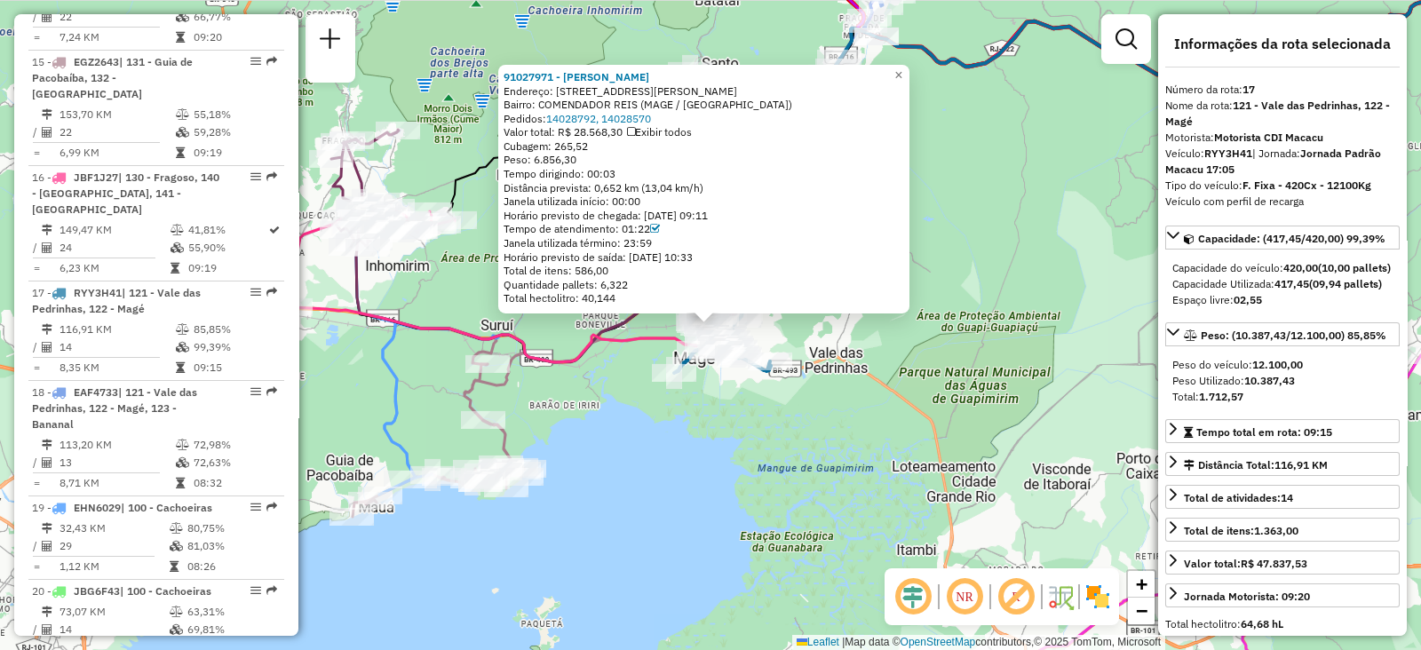
scroll to position [2278, 0]
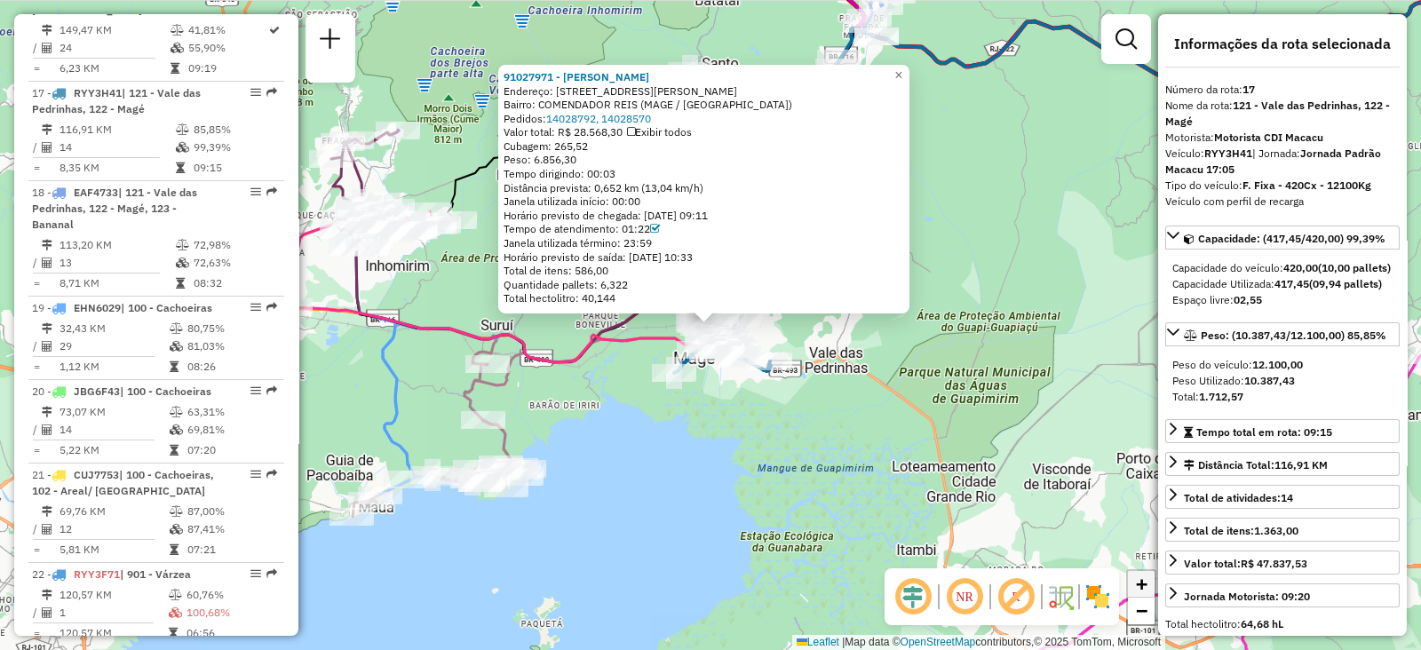
click at [1140, 575] on span "+" at bounding box center [1142, 584] width 12 height 22
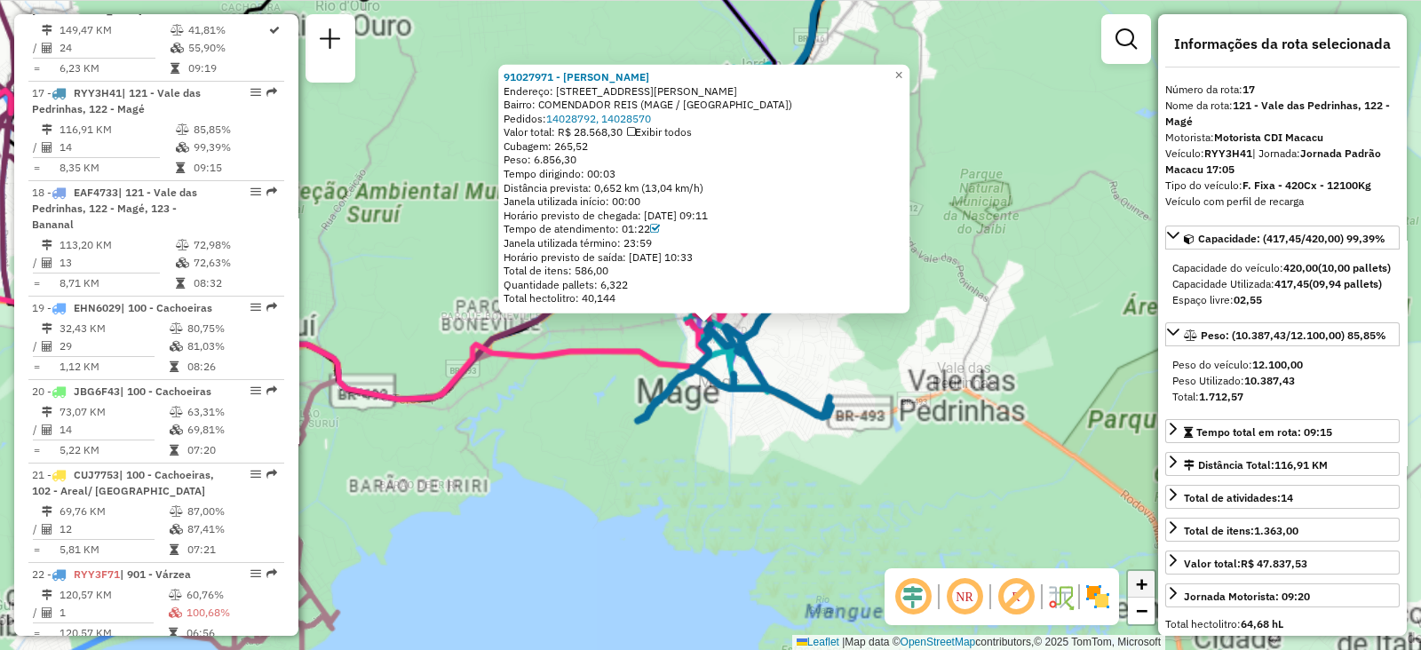
click at [1140, 575] on span "+" at bounding box center [1142, 584] width 12 height 22
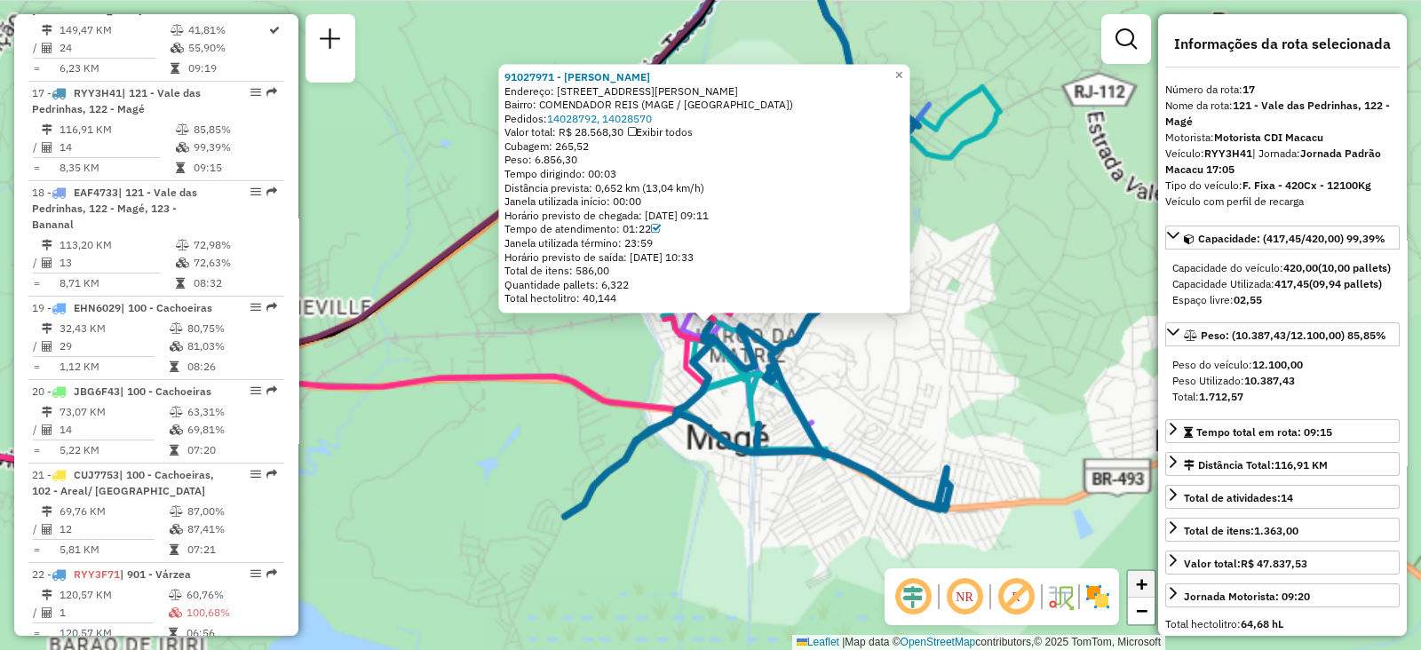
click at [1140, 575] on span "+" at bounding box center [1142, 584] width 12 height 22
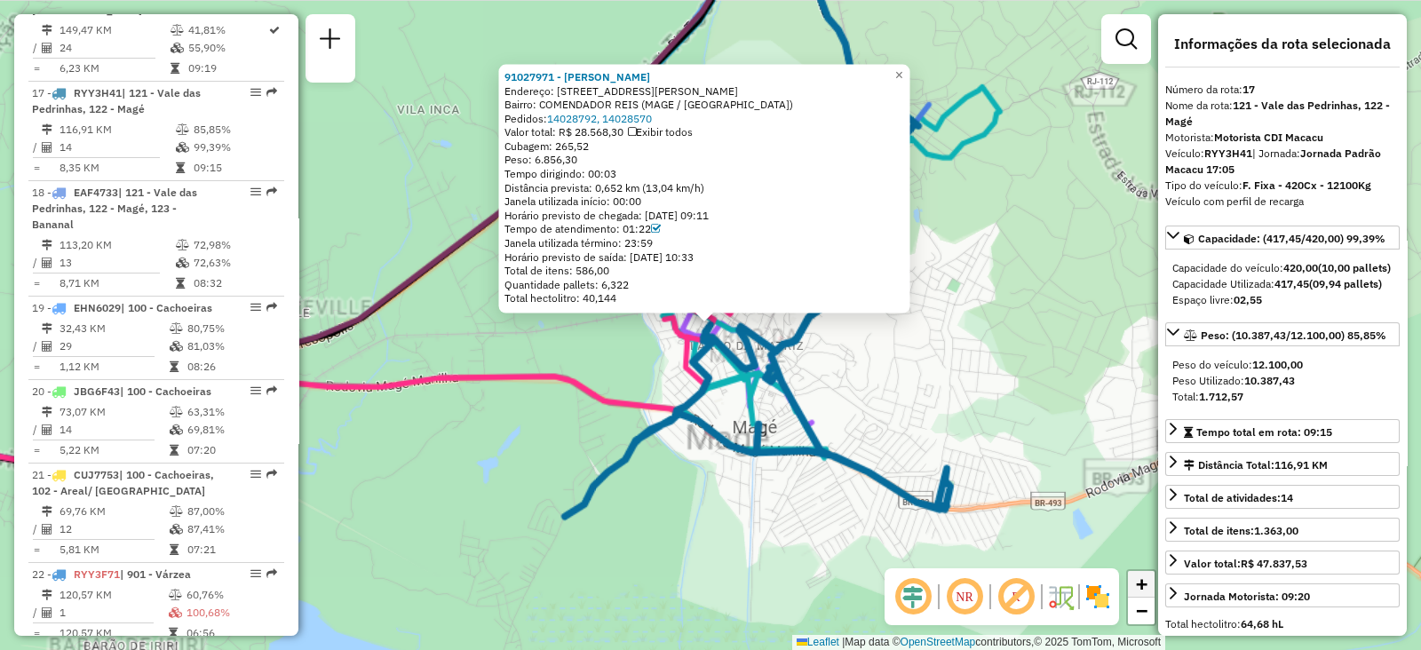
click at [1140, 575] on span "+" at bounding box center [1142, 584] width 12 height 22
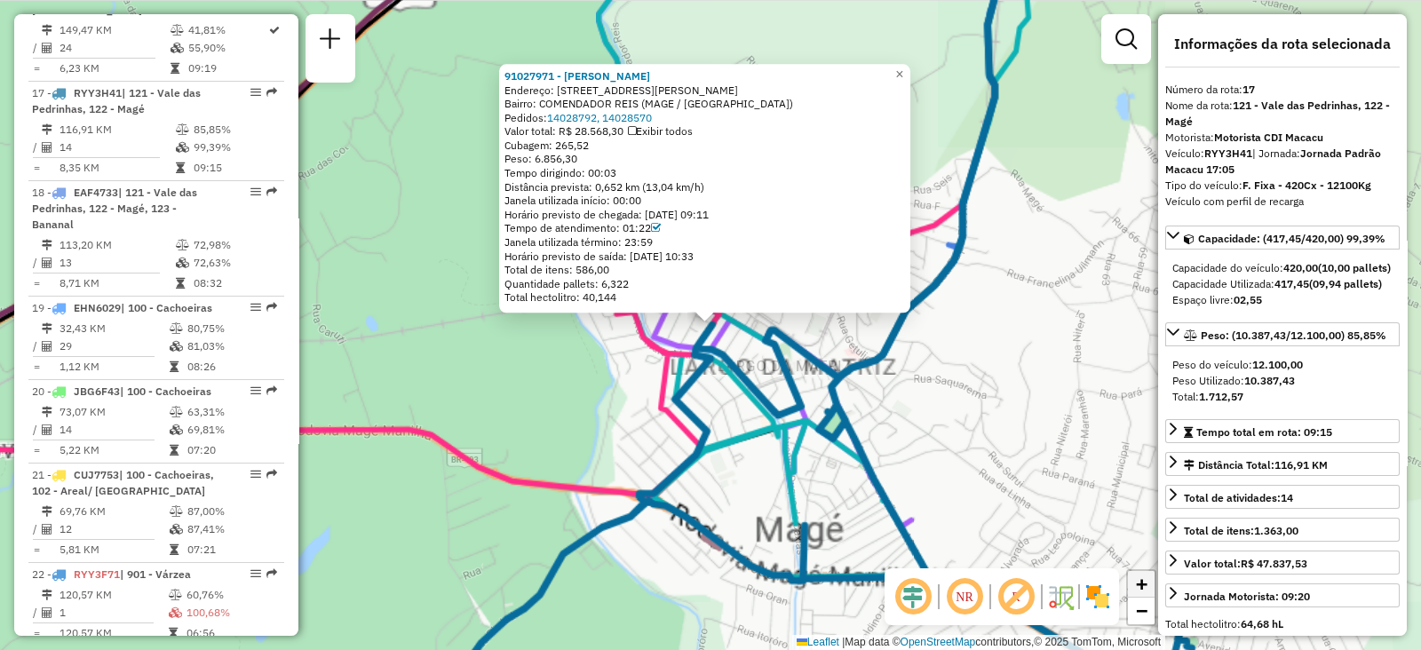
click at [1140, 575] on span "+" at bounding box center [1142, 584] width 12 height 22
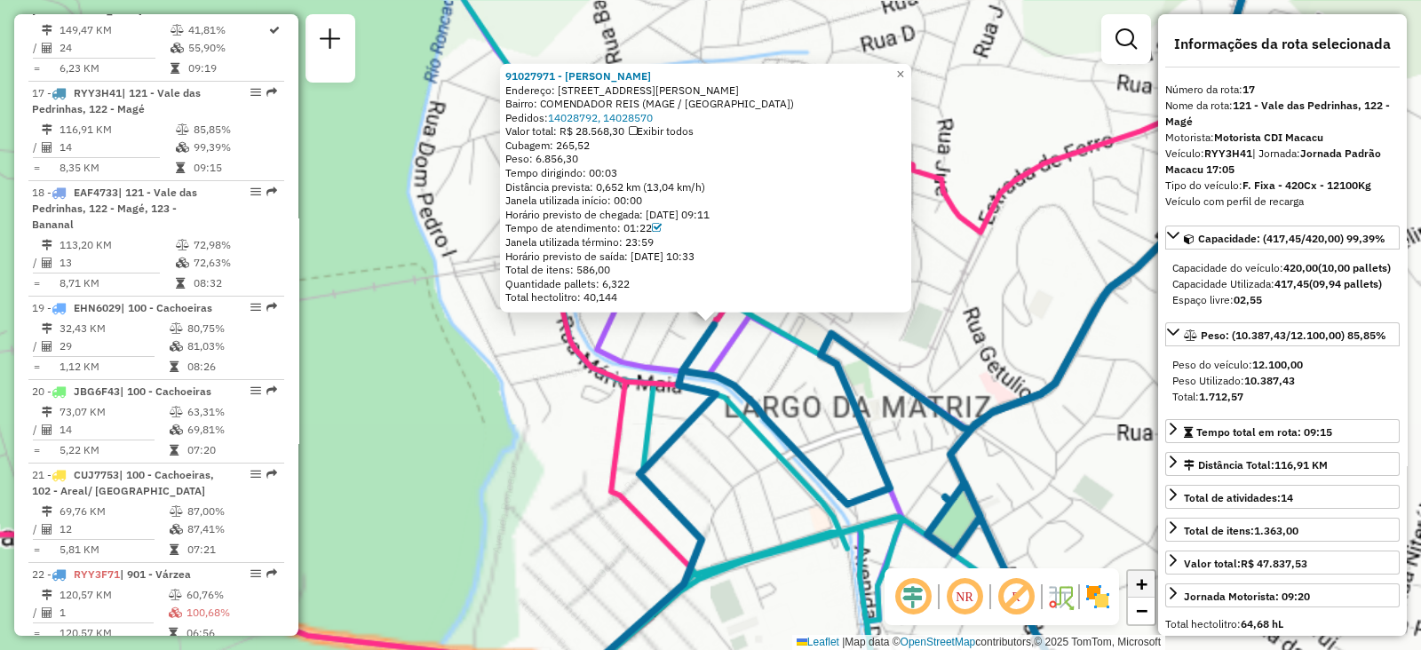
click at [1140, 575] on span "+" at bounding box center [1142, 584] width 12 height 22
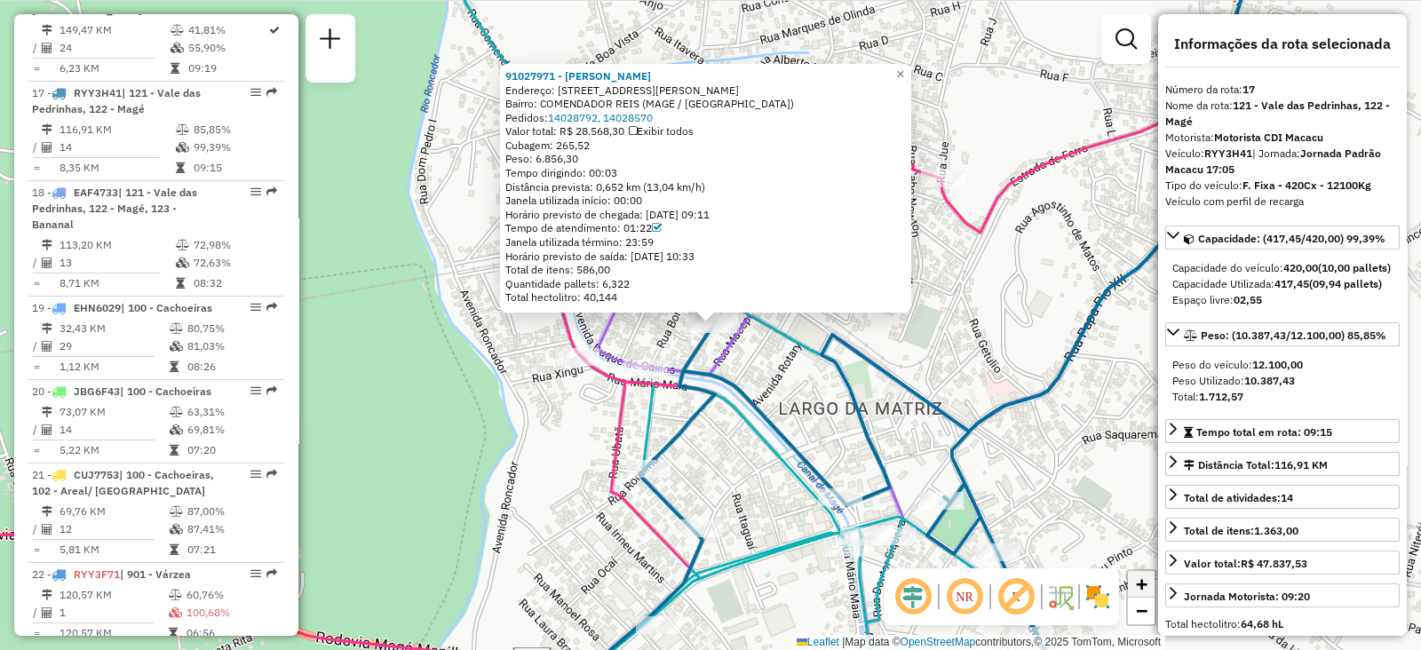
click at [1140, 575] on span "+" at bounding box center [1142, 584] width 12 height 22
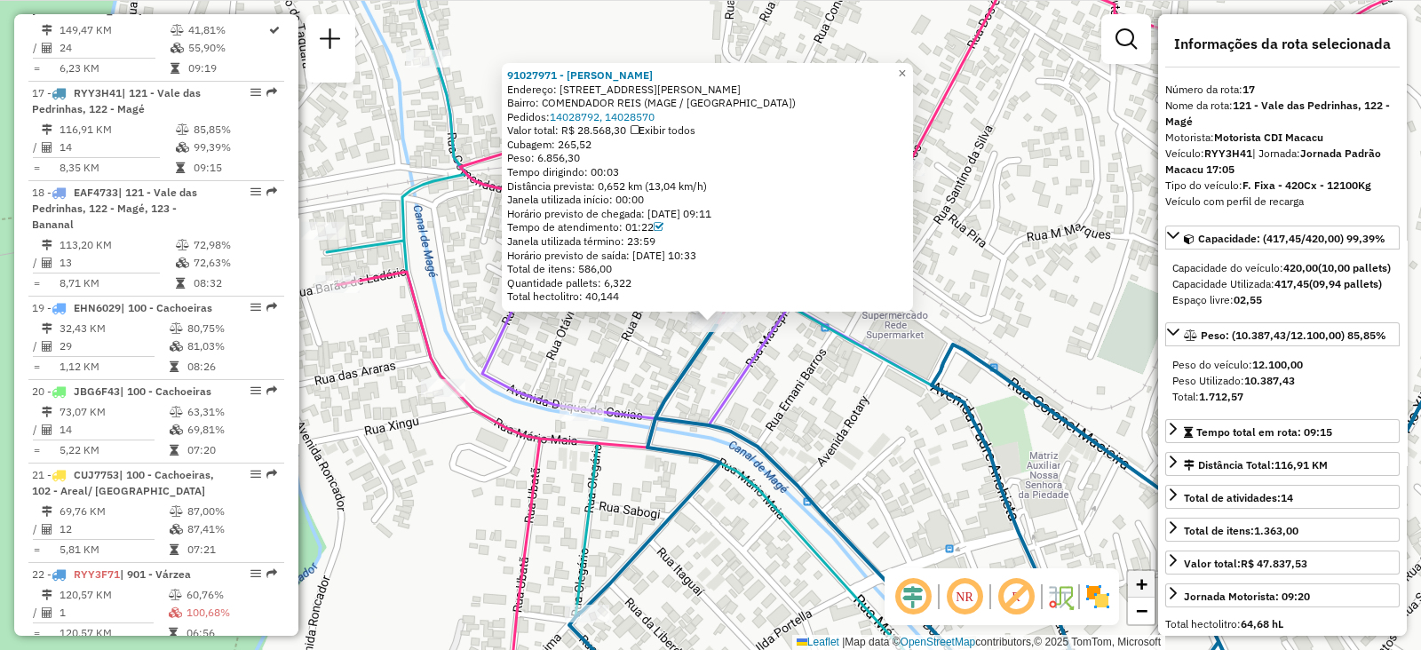
click at [1139, 581] on span "+" at bounding box center [1142, 584] width 12 height 22
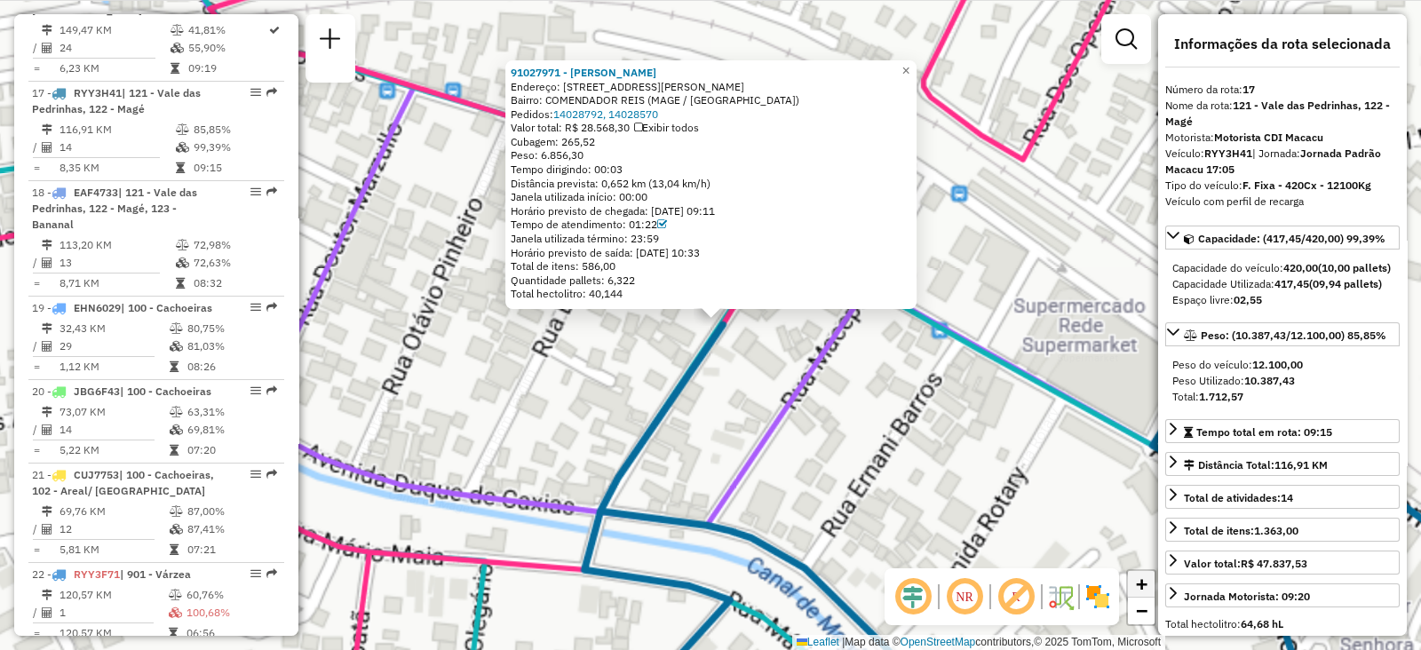
click at [1139, 581] on span "+" at bounding box center [1142, 584] width 12 height 22
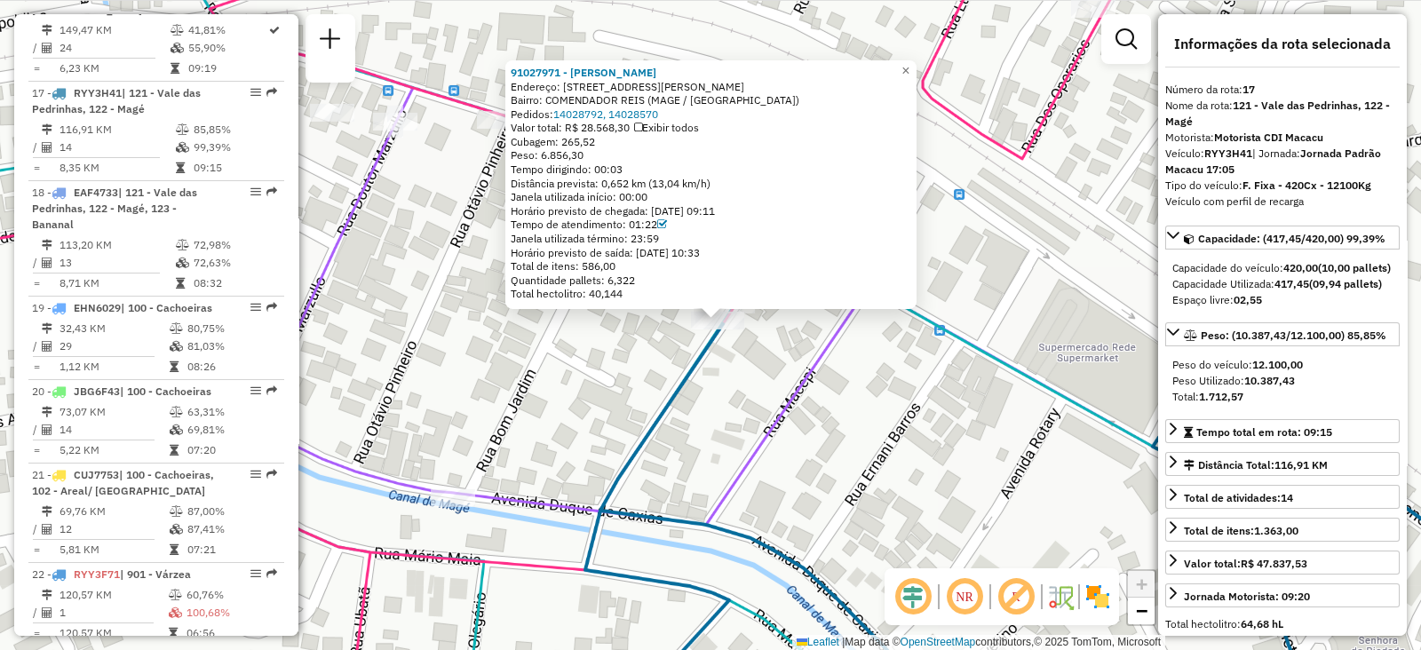
click at [1139, 581] on span "+" at bounding box center [1142, 584] width 12 height 22
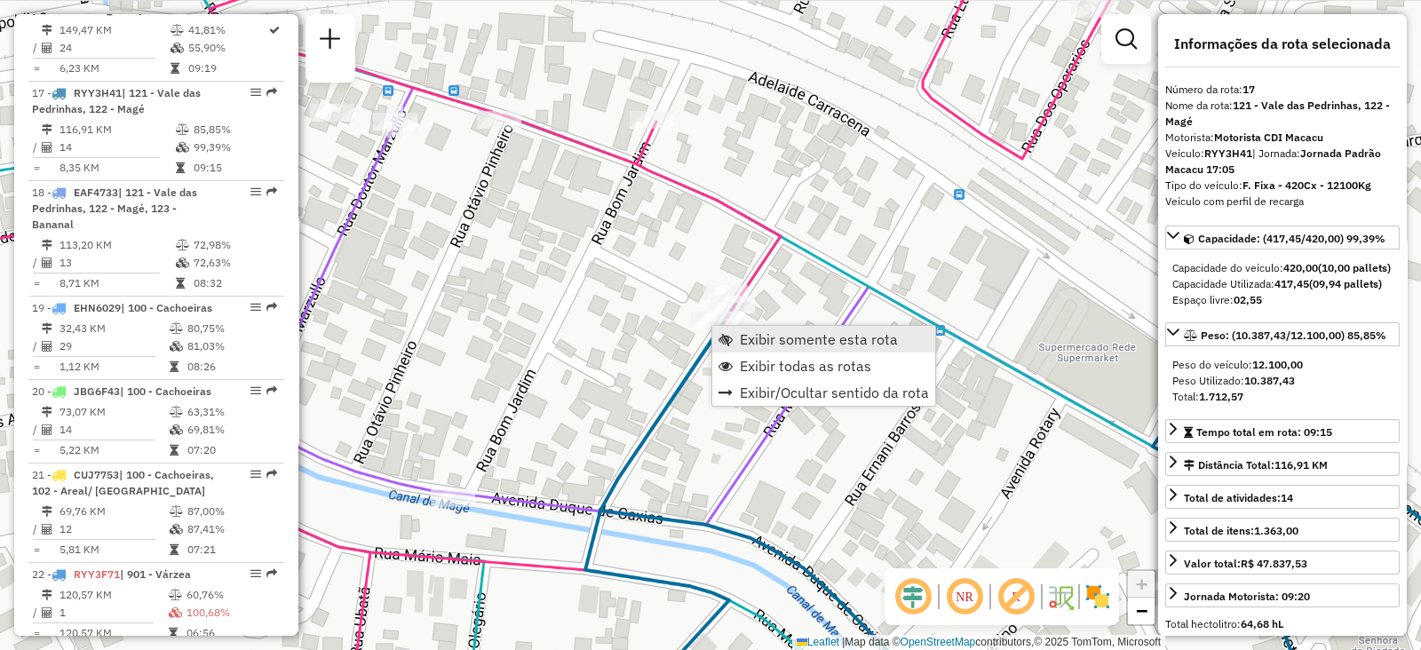
click at [724, 337] on span "Exibir somente esta rota" at bounding box center [725, 339] width 14 height 14
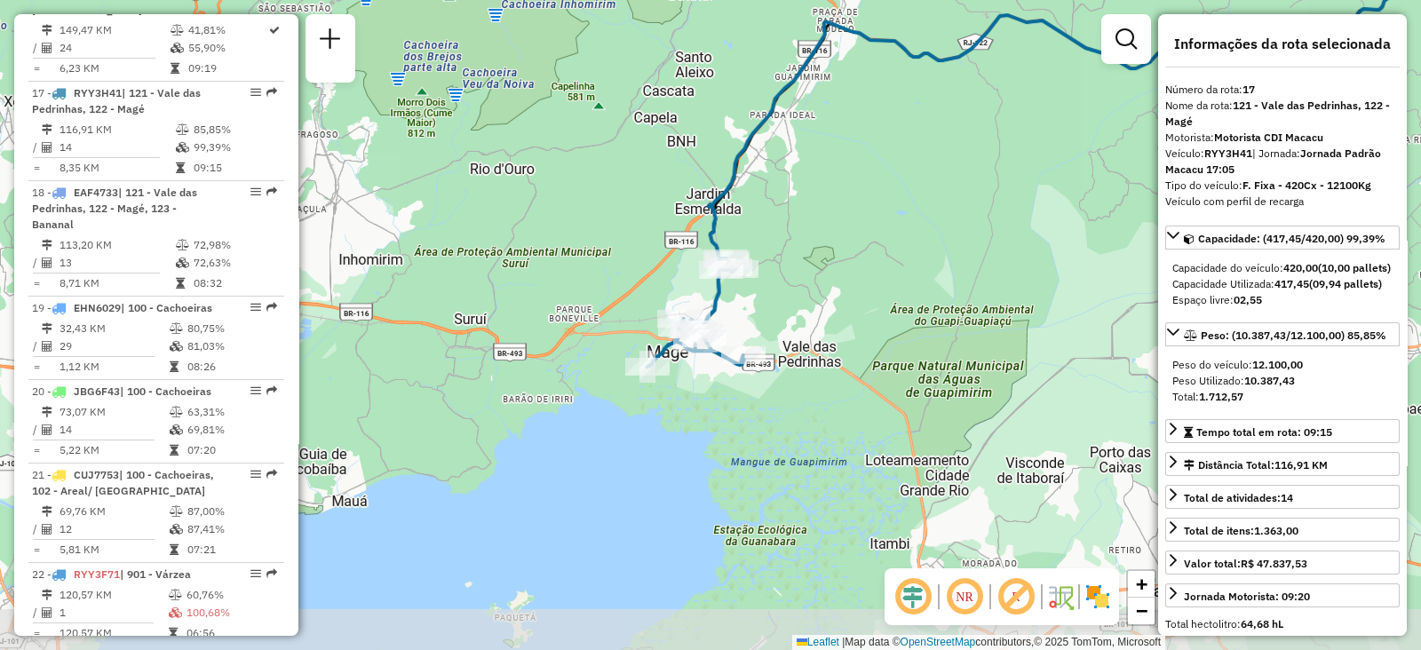
drag, startPoint x: 462, startPoint y: 434, endPoint x: 875, endPoint y: 254, distance: 450.6
click at [875, 254] on div "Janela de atendimento Grade de atendimento Capacidade Transportadoras Veículos …" at bounding box center [710, 325] width 1421 height 650
